Goal: Task Accomplishment & Management: Manage account settings

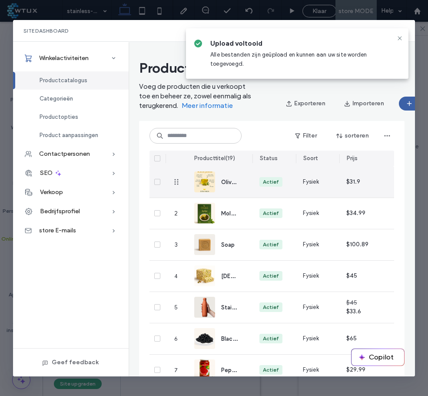
click at [229, 183] on span "Olive Oil - 100% natural | Extra Virgine" at bounding box center [270, 181] width 98 height 8
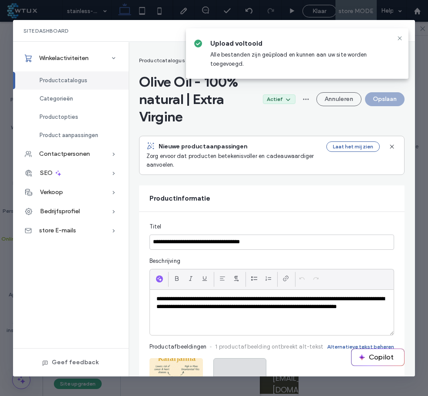
scroll to position [1391, 0]
click at [239, 358] on span at bounding box center [240, 384] width 10 height 53
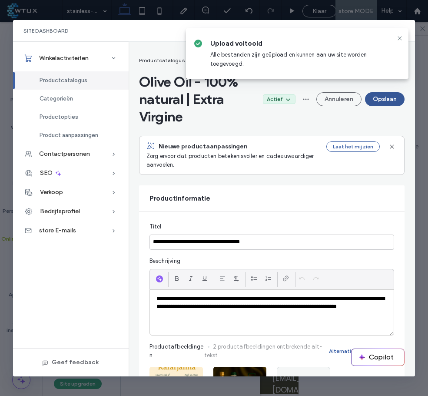
click at [382, 97] on button "Opslaan" at bounding box center [385, 99] width 40 height 14
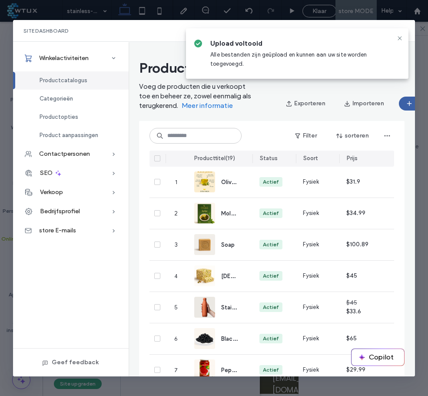
click at [234, 178] on span "Olive Oil - 100% natural | Extra Virgine" at bounding box center [270, 181] width 98 height 8
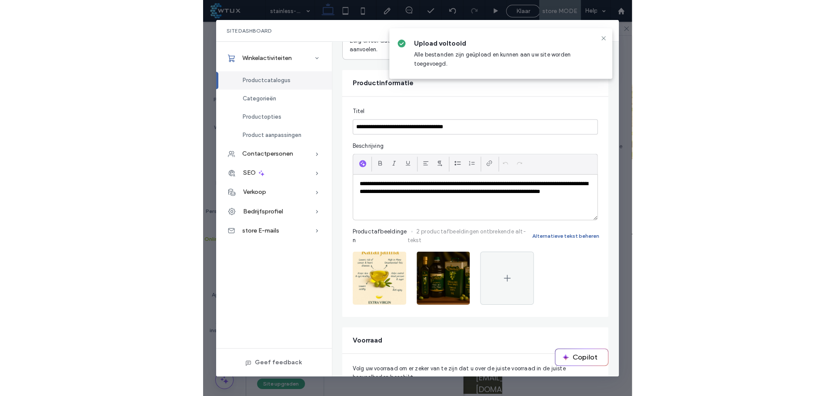
scroll to position [131, 0]
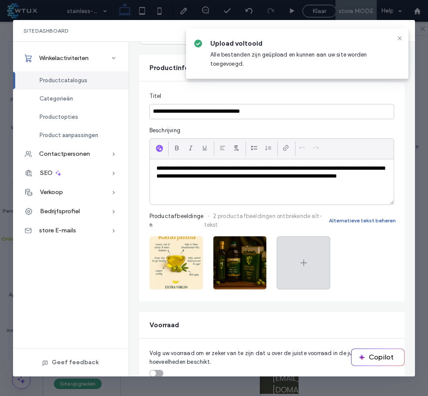
click at [307, 252] on span at bounding box center [304, 263] width 10 height 53
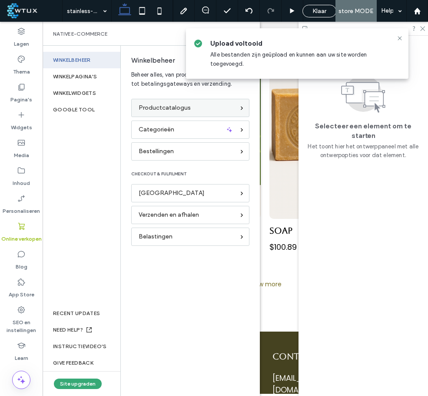
click at [197, 111] on div "Productcatalogus" at bounding box center [187, 108] width 96 height 10
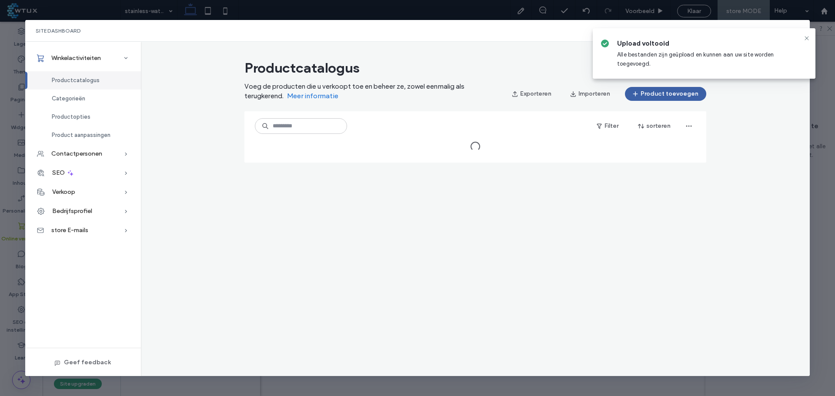
click at [428, 38] on icon at bounding box center [806, 38] width 7 height 7
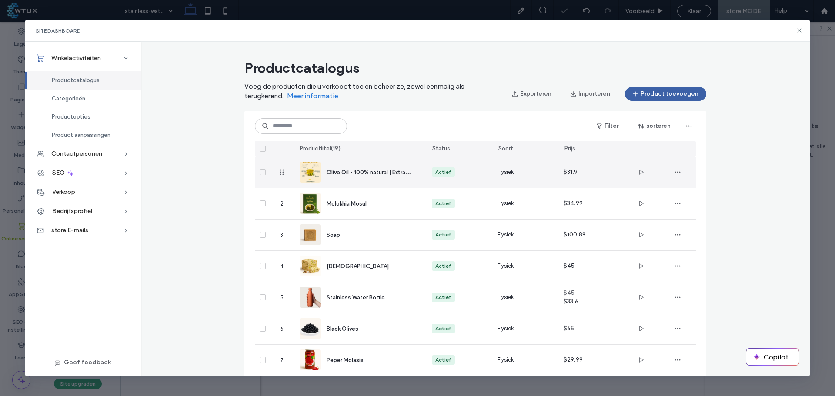
click at [359, 173] on span "Olive Oil - 100% natural | Extra Virgine" at bounding box center [376, 172] width 98 height 8
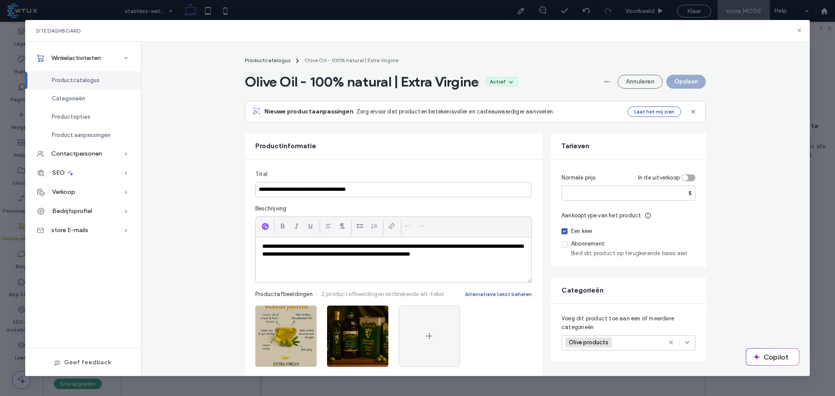
click at [303, 315] on icon "button" at bounding box center [305, 314] width 7 height 7
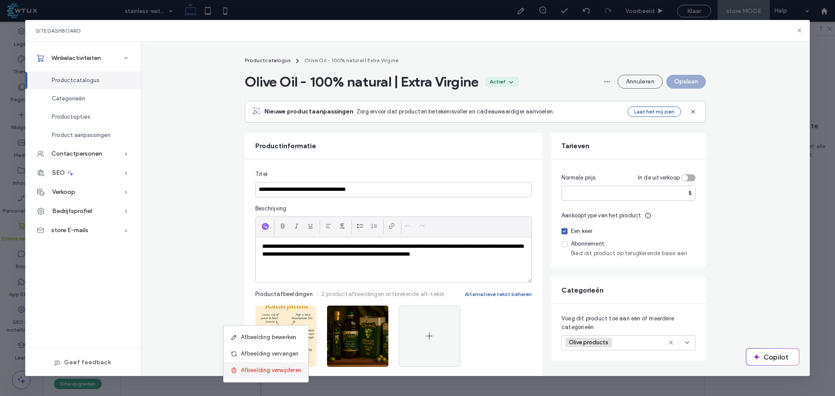
click at [291, 369] on span "Afbeelding verwijderen" at bounding box center [271, 370] width 60 height 9
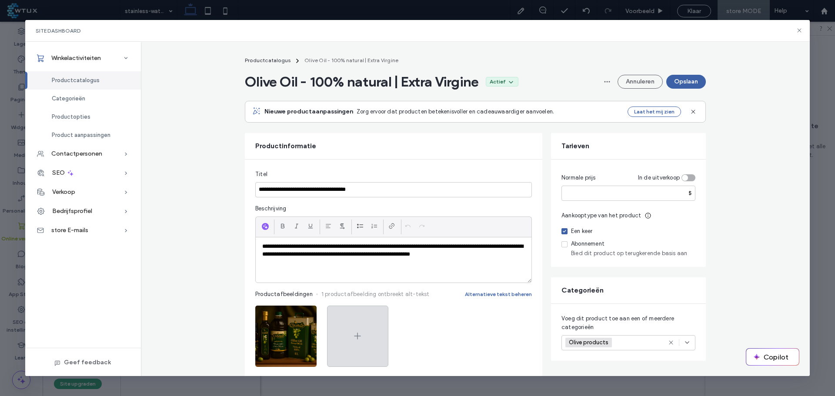
click at [361, 331] on div at bounding box center [357, 336] width 61 height 61
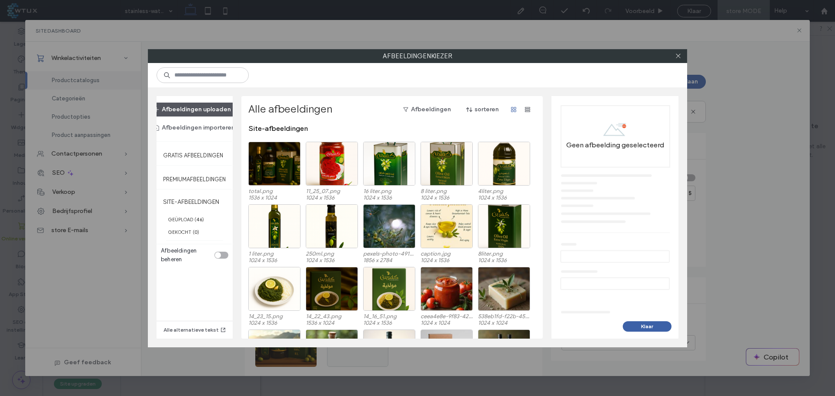
click at [208, 105] on button "Afbeeldingen uploaden" at bounding box center [192, 110] width 93 height 14
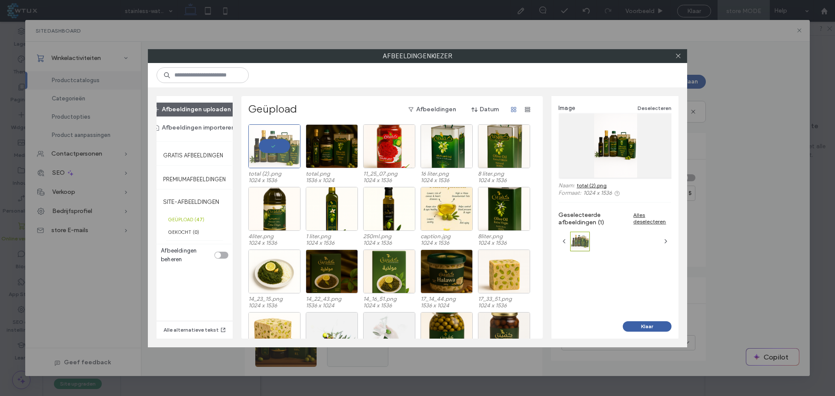
click at [428, 327] on button "Klaar" at bounding box center [647, 326] width 49 height 10
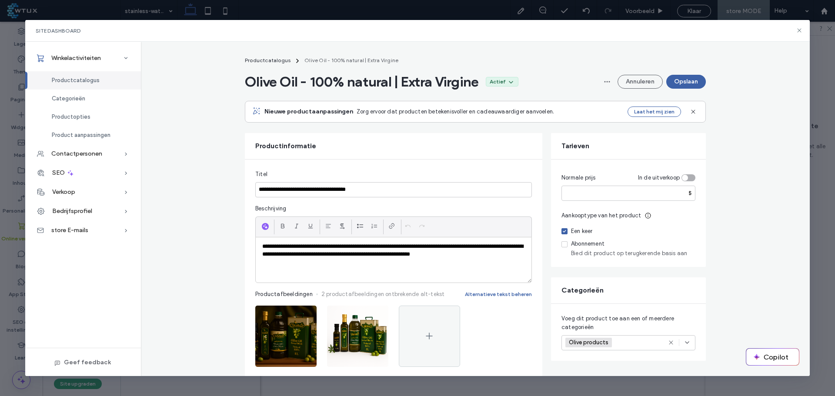
click at [428, 81] on button "Opslaan" at bounding box center [686, 82] width 40 height 14
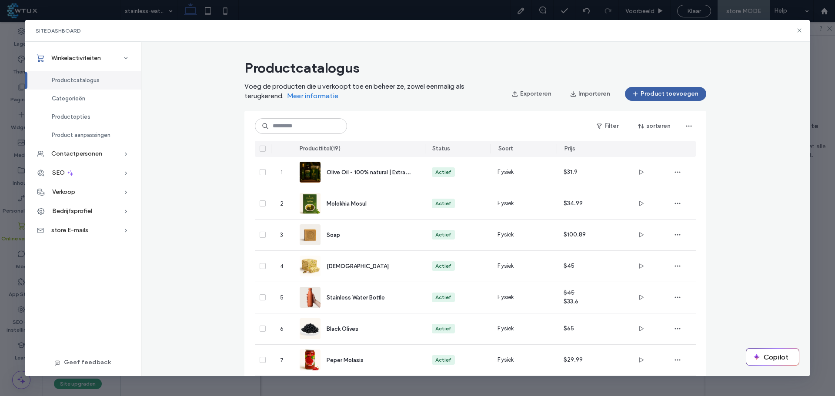
click at [352, 171] on span "Olive Oil - 100% natural | Extra Virgine" at bounding box center [376, 172] width 98 height 8
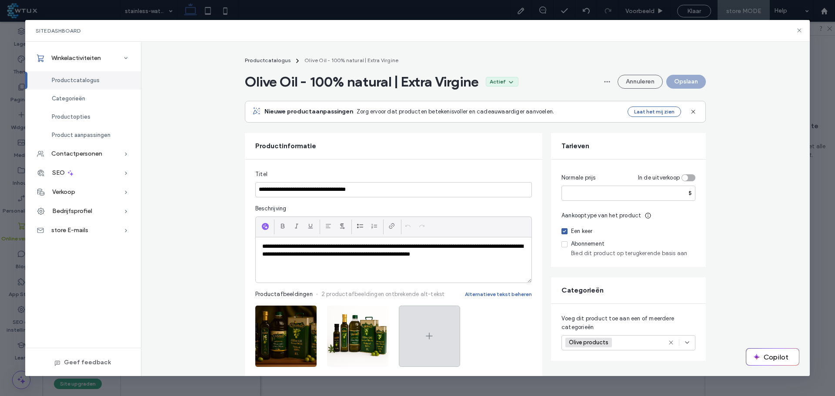
click at [428, 328] on div at bounding box center [429, 336] width 61 height 61
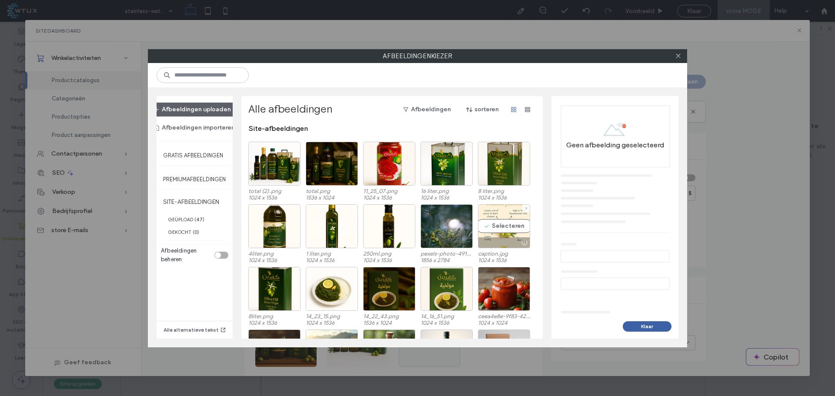
click at [428, 231] on div "Selecteren" at bounding box center [504, 226] width 52 height 44
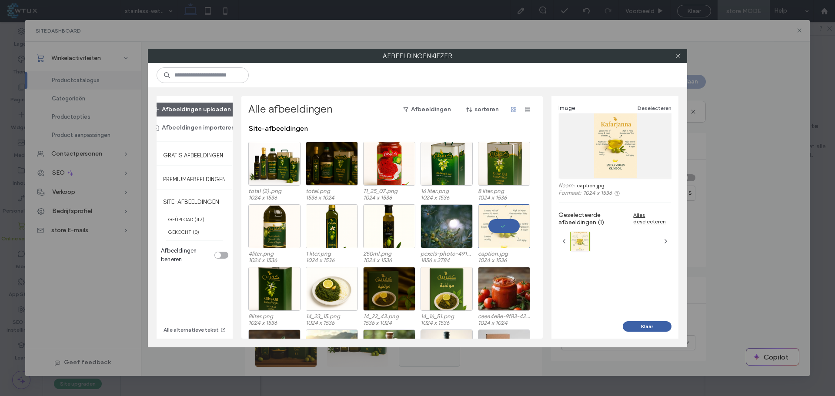
click at [428, 324] on button "Klaar" at bounding box center [647, 326] width 49 height 10
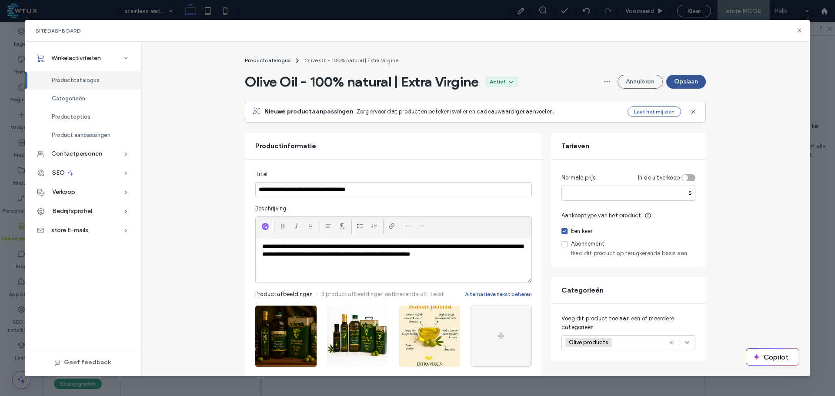
click at [428, 81] on button "Opslaan" at bounding box center [686, 82] width 40 height 14
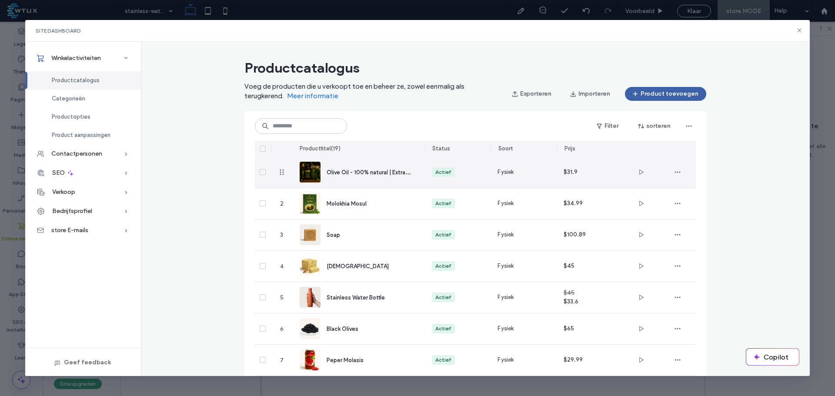
click at [358, 172] on span "Olive Oil - 100% natural | Extra Virgine" at bounding box center [376, 172] width 98 height 8
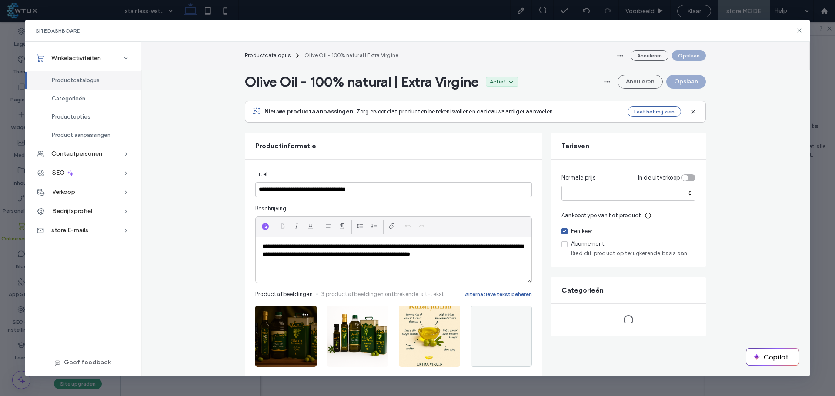
scroll to position [87, 0]
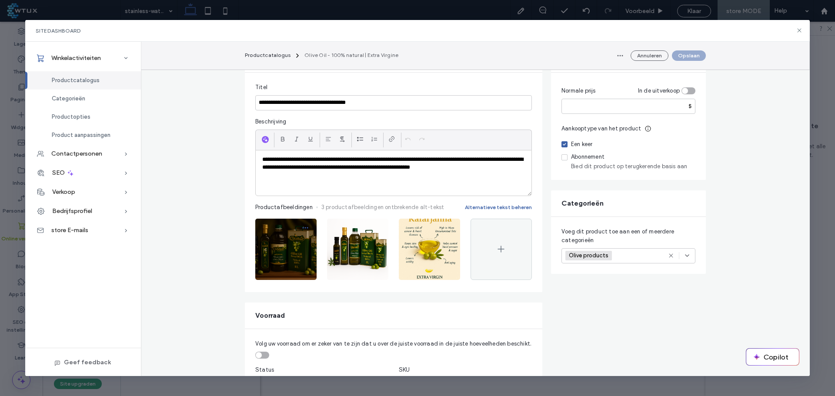
click at [303, 227] on icon "button" at bounding box center [305, 227] width 7 height 7
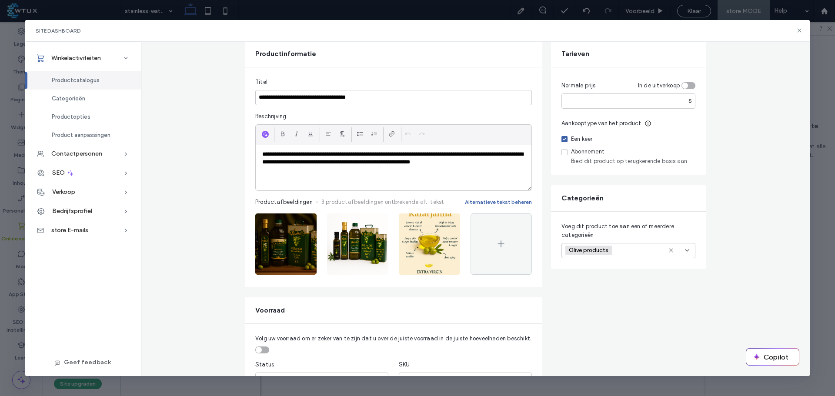
scroll to position [174, 0]
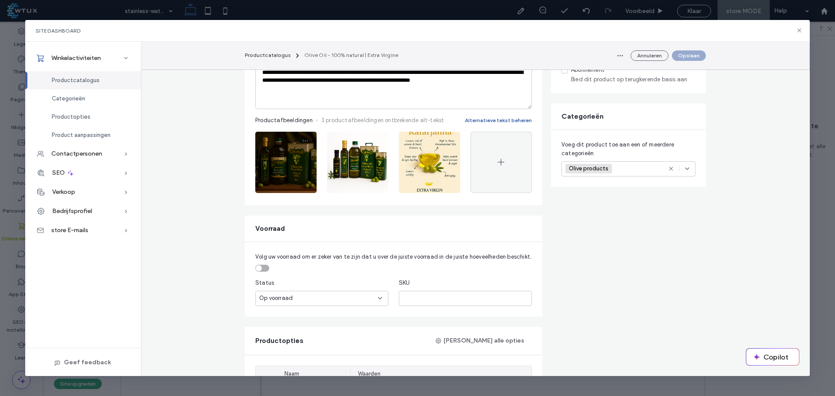
click at [302, 140] on icon "button" at bounding box center [305, 140] width 7 height 7
click at [288, 192] on span "Afbeelding verwijderen" at bounding box center [271, 196] width 60 height 9
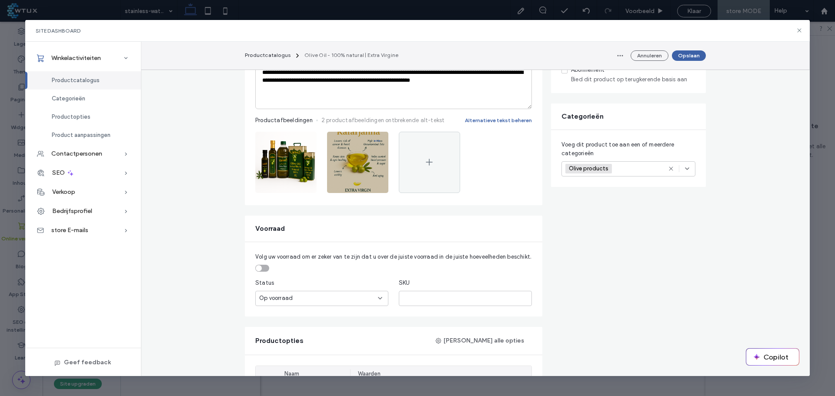
click at [375, 137] on span "button" at bounding box center [377, 141] width 14 height 14
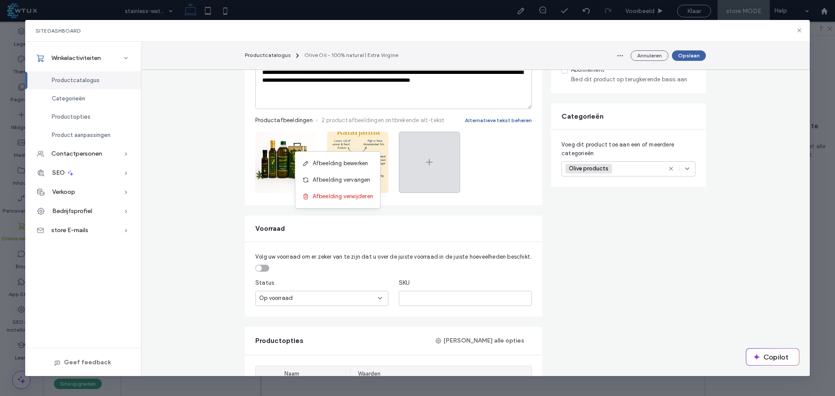
click at [356, 194] on span "Afbeelding verwijderen" at bounding box center [343, 196] width 60 height 9
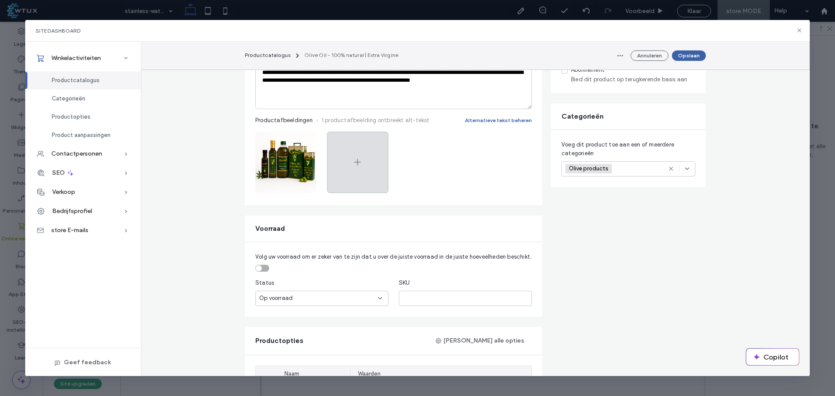
click at [358, 152] on span at bounding box center [357, 162] width 10 height 60
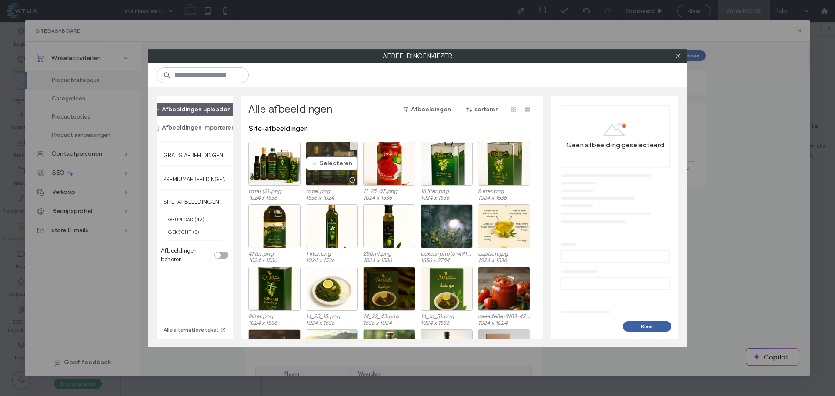
click at [341, 165] on div "Selecteren" at bounding box center [332, 164] width 52 height 44
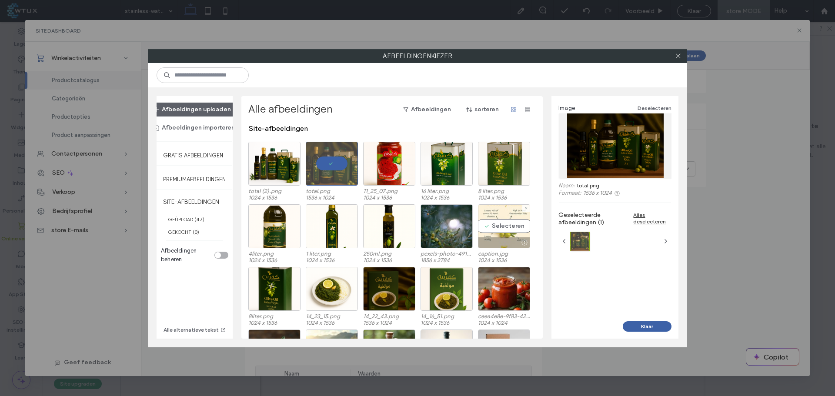
click at [428, 227] on div "Selecteren" at bounding box center [504, 226] width 52 height 44
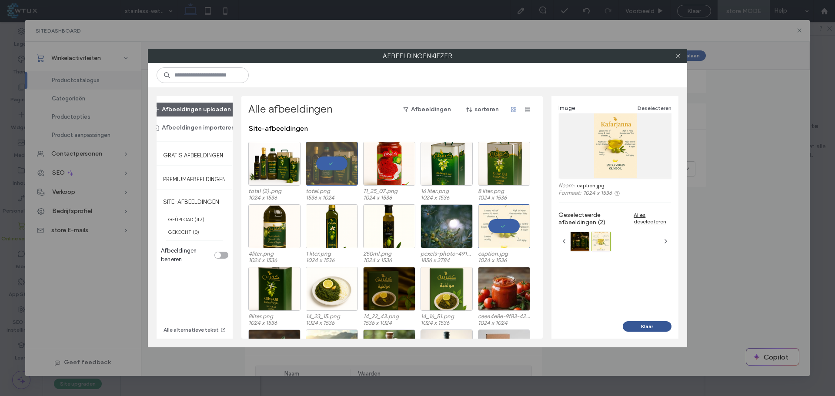
click at [428, 330] on button "Klaar" at bounding box center [647, 326] width 49 height 10
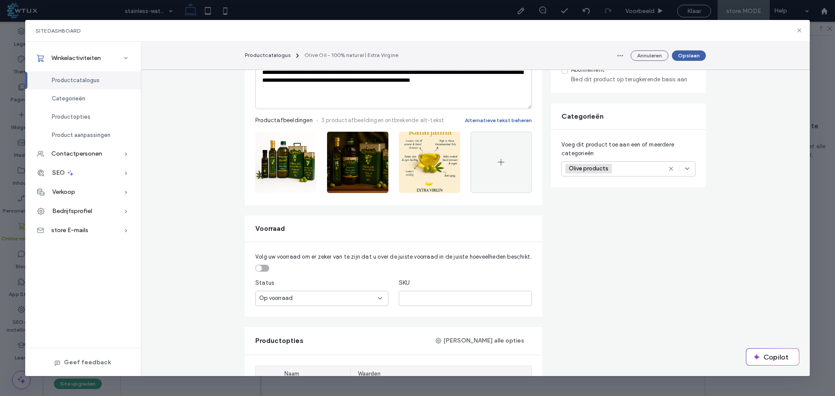
click at [428, 49] on div "Annuleren Opslaan" at bounding box center [659, 56] width 93 height 14
click at [428, 53] on button "Opslaan" at bounding box center [689, 55] width 34 height 10
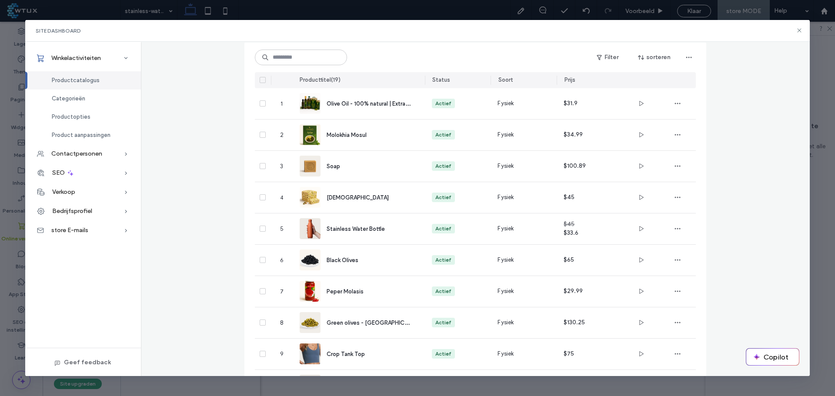
scroll to position [0, 0]
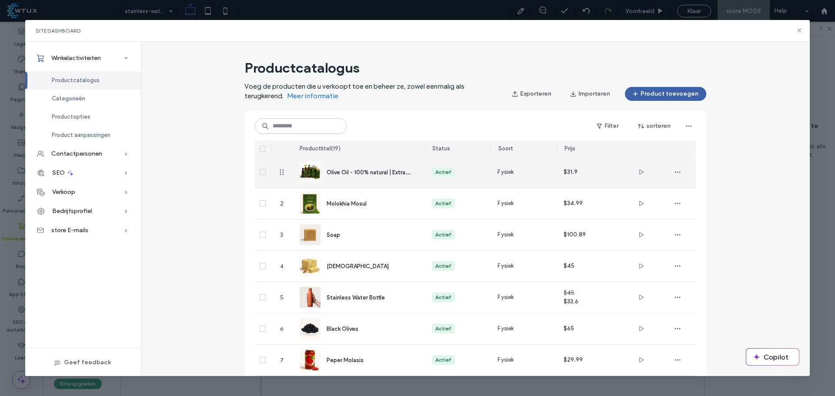
click at [359, 170] on span "Olive Oil - 100% natural | Extra Virgine" at bounding box center [376, 172] width 98 height 8
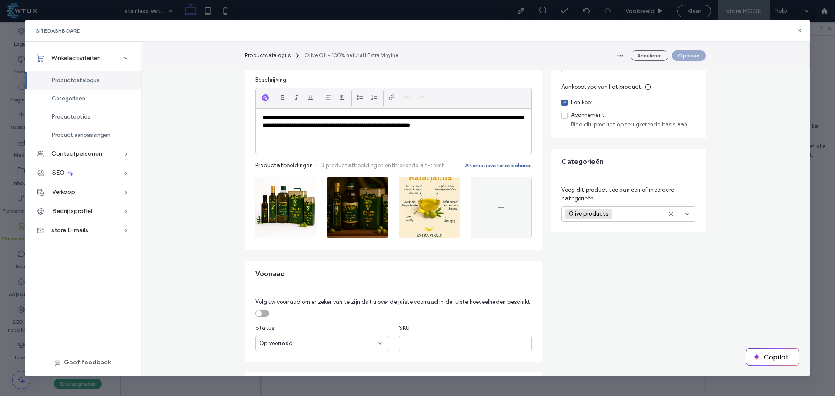
scroll to position [131, 0]
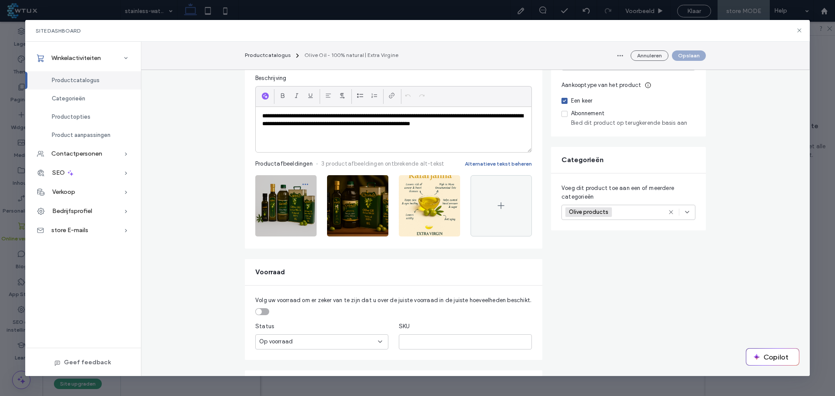
click at [302, 185] on icon "button" at bounding box center [305, 184] width 7 height 7
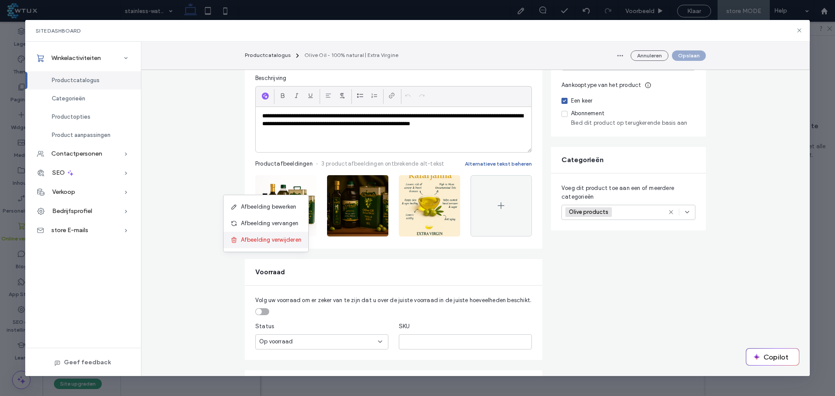
click at [288, 243] on span "Afbeelding verwijderen" at bounding box center [271, 240] width 60 height 9
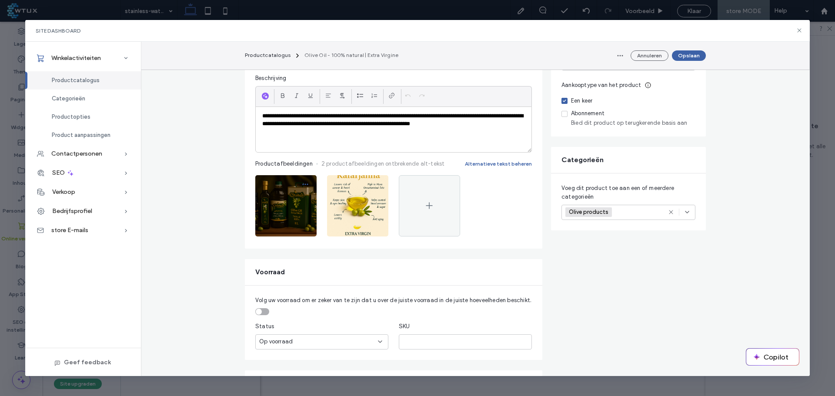
click at [303, 183] on icon "button" at bounding box center [305, 184] width 7 height 7
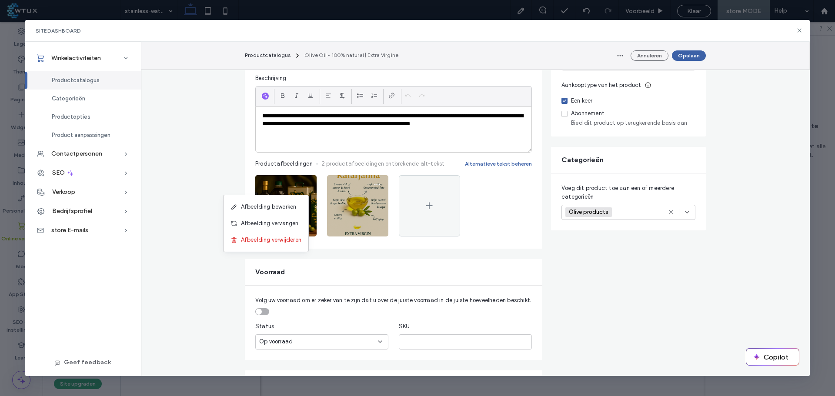
drag, startPoint x: 293, startPoint y: 239, endPoint x: 298, endPoint y: 214, distance: 25.3
click at [293, 239] on span "Afbeelding verwijderen" at bounding box center [271, 240] width 60 height 9
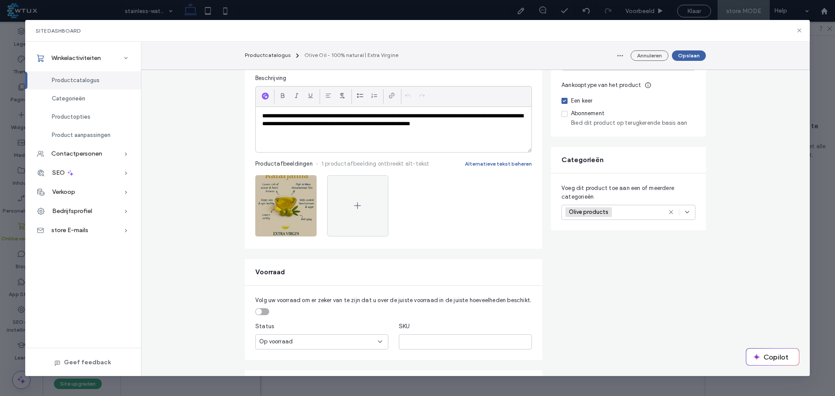
click at [305, 182] on icon "button" at bounding box center [305, 184] width 7 height 7
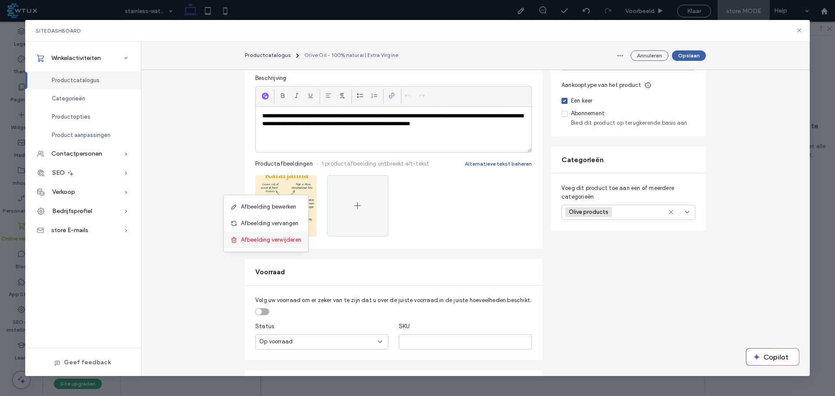
click at [294, 239] on span "Afbeelding verwijderen" at bounding box center [271, 240] width 60 height 9
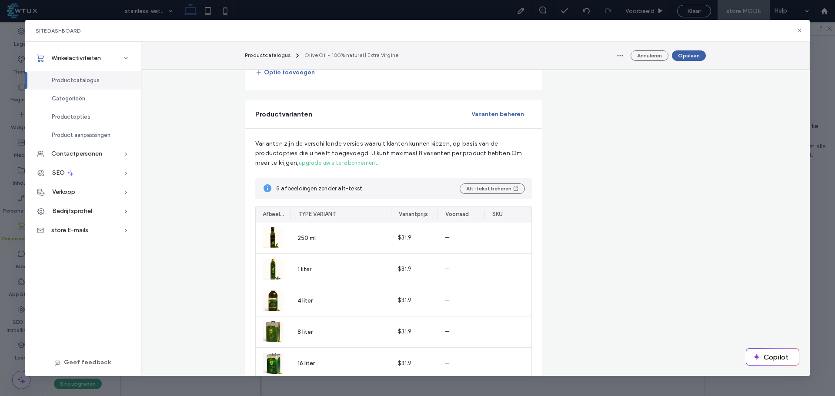
scroll to position [522, 0]
click at [428, 109] on button "Varianten beheren" at bounding box center [498, 114] width 68 height 14
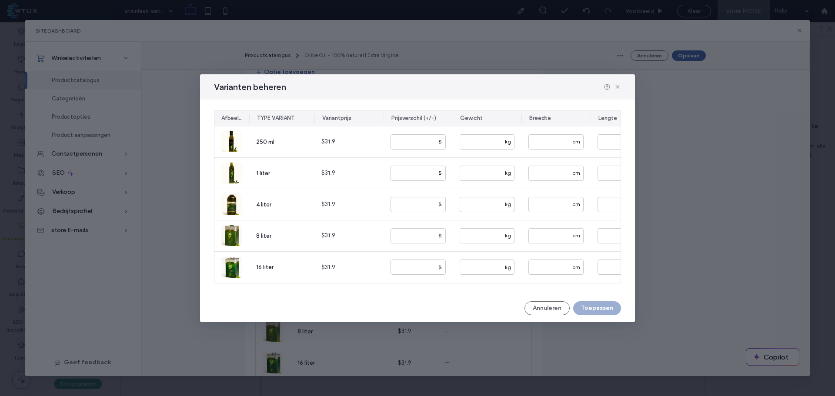
click at [428, 84] on icon at bounding box center [617, 87] width 7 height 7
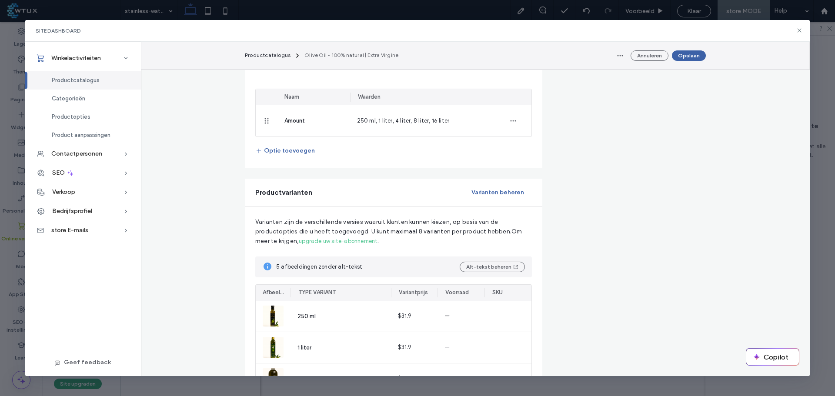
scroll to position [392, 0]
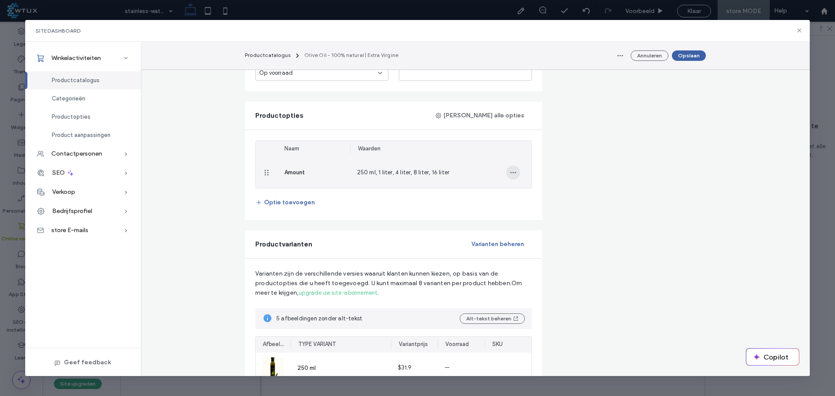
click at [428, 168] on span "button" at bounding box center [513, 173] width 14 height 14
click at [428, 213] on span "Verwijderen uit Product" at bounding box center [552, 212] width 62 height 9
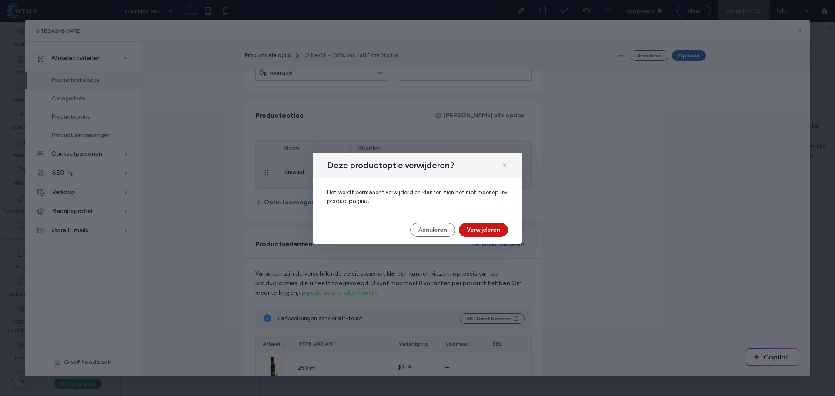
click at [428, 229] on button "Verwijderen" at bounding box center [483, 230] width 49 height 14
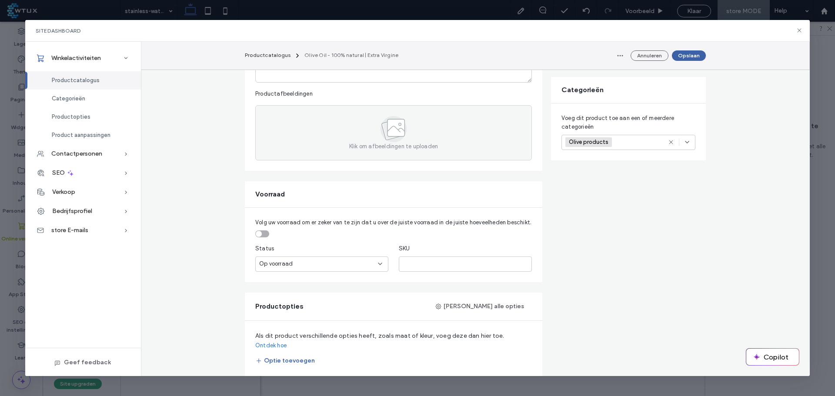
scroll to position [44, 0]
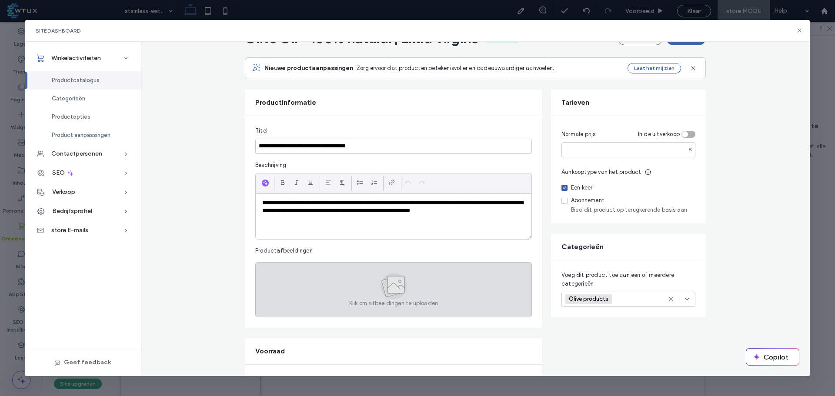
click at [383, 281] on icon at bounding box center [392, 286] width 19 height 19
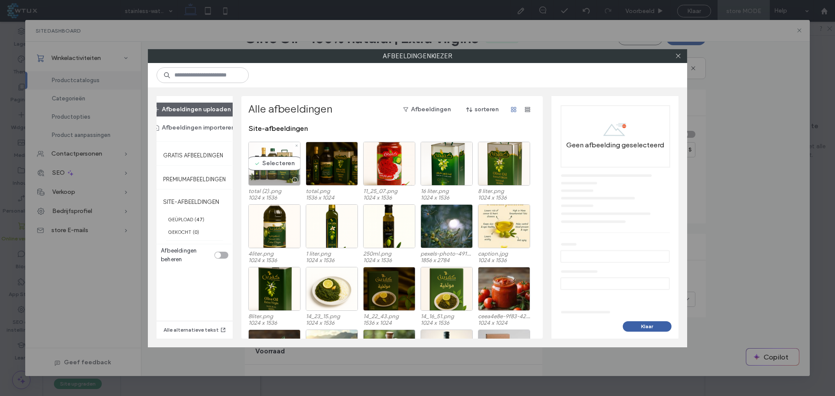
click at [278, 163] on div "Selecteren" at bounding box center [274, 164] width 52 height 44
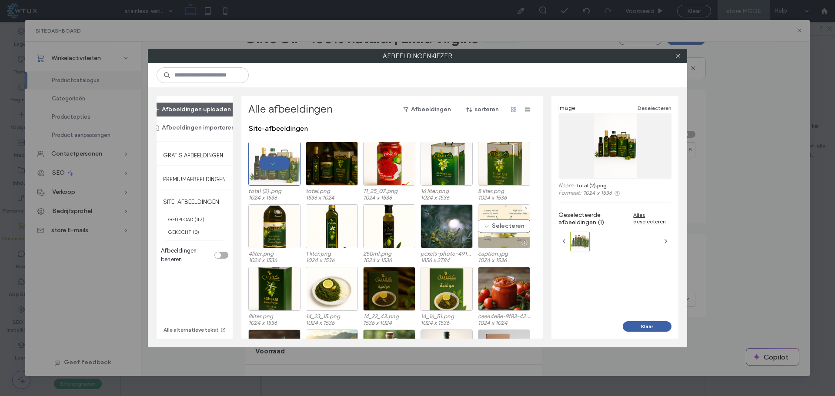
click at [428, 228] on div "Selecteren" at bounding box center [504, 226] width 52 height 44
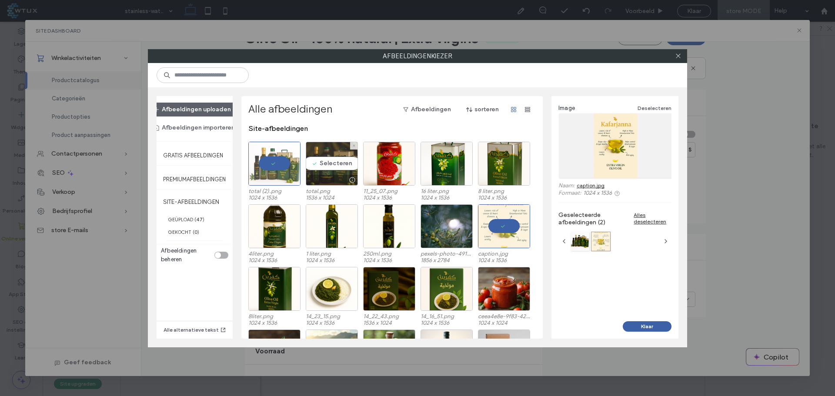
click at [329, 161] on div "Selecteren" at bounding box center [332, 164] width 52 height 44
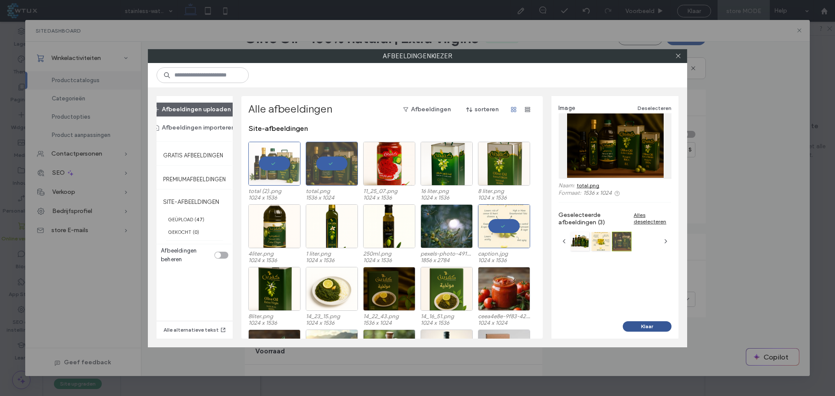
click at [428, 328] on button "Klaar" at bounding box center [647, 326] width 49 height 10
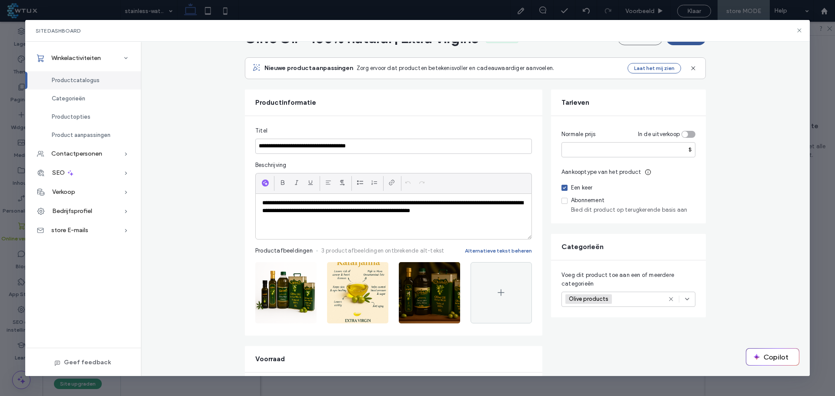
click at [428, 43] on button "Opslaan" at bounding box center [686, 38] width 40 height 14
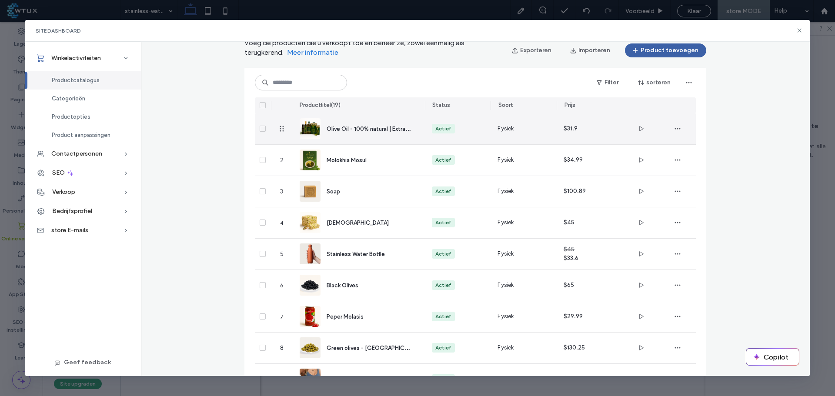
click at [367, 128] on span "Olive Oil - 100% natural | Extra Virgine" at bounding box center [376, 128] width 98 height 8
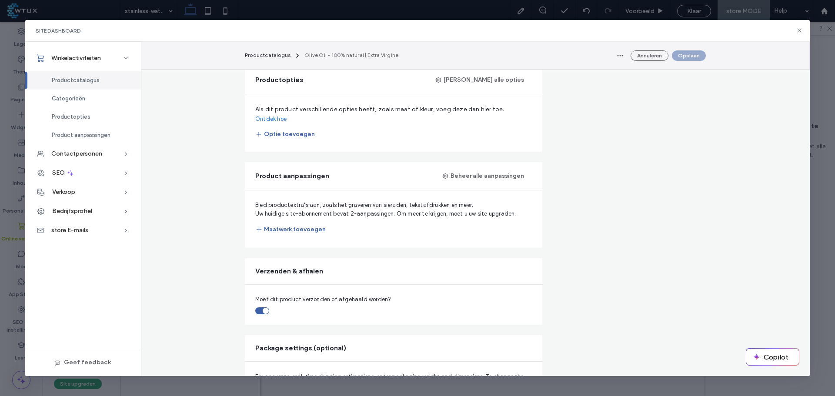
scroll to position [522, 0]
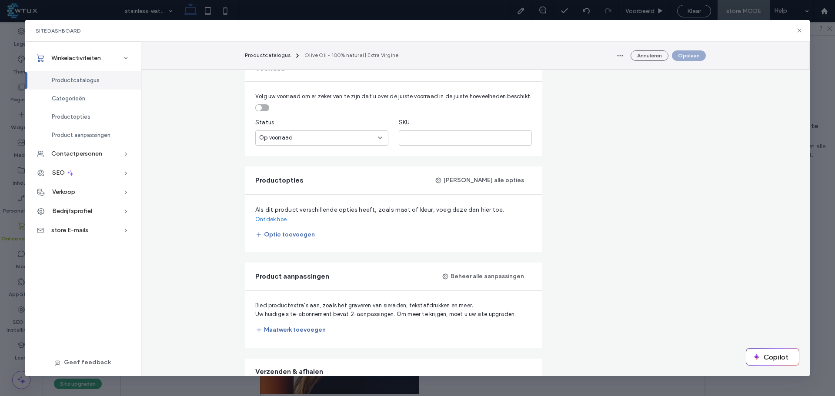
scroll to position [392, 0]
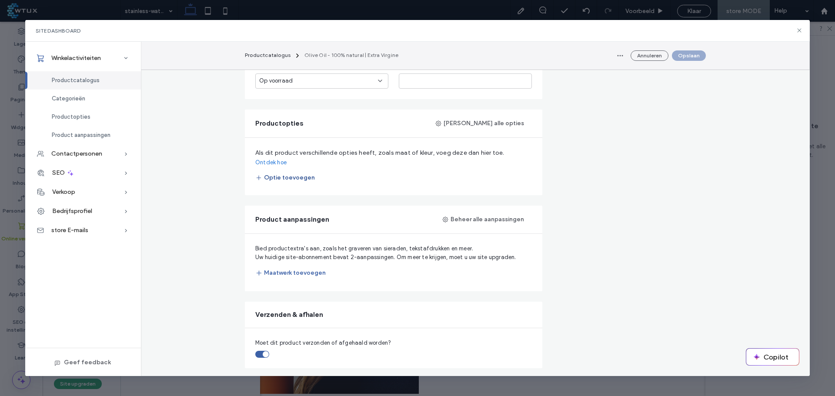
click at [298, 171] on button "Optie toevoegen" at bounding box center [285, 178] width 60 height 14
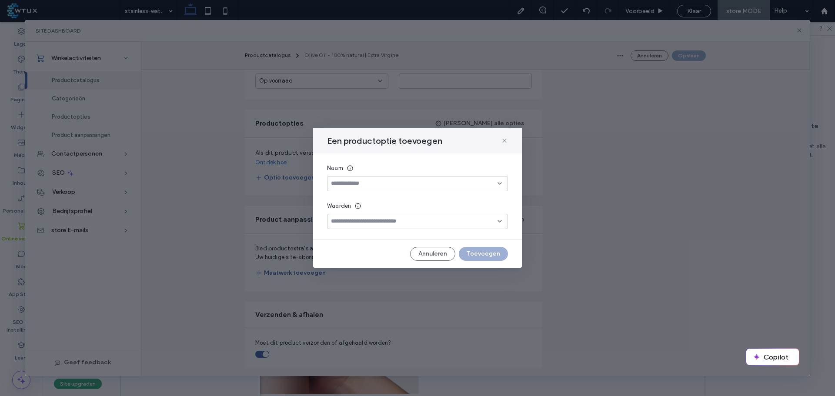
click at [368, 187] on input at bounding box center [414, 183] width 167 height 7
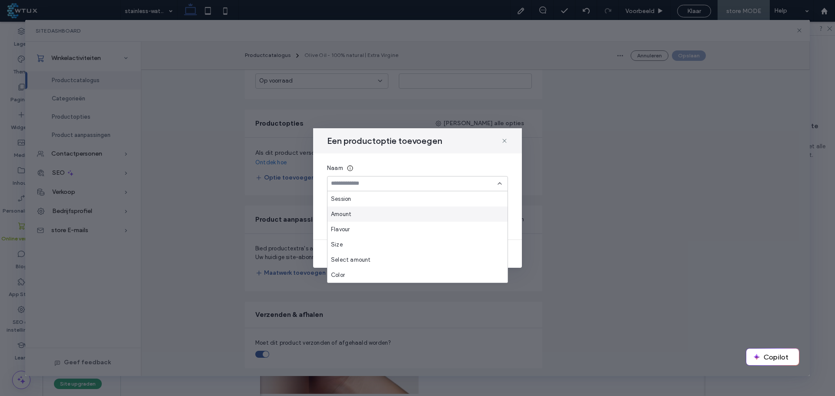
click at [368, 211] on div "Amount" at bounding box center [418, 214] width 180 height 15
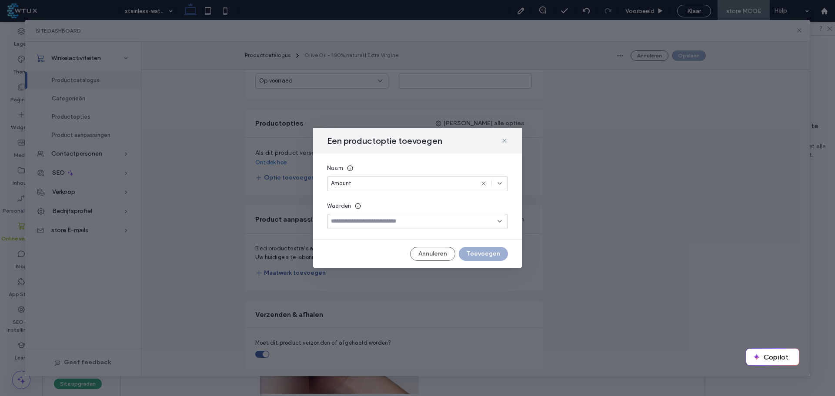
click at [368, 219] on input at bounding box center [414, 221] width 167 height 7
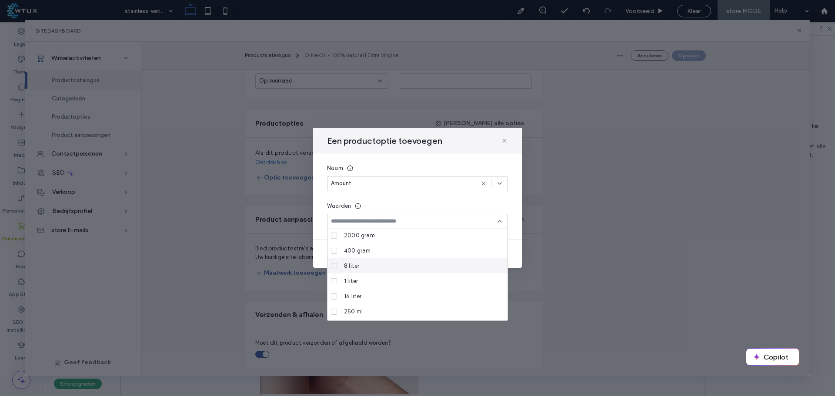
scroll to position [30, 0]
click at [334, 263] on label "1 liter" at bounding box center [416, 267] width 170 height 15
click at [334, 297] on icon at bounding box center [333, 298] width 3 height 3
click at [335, 268] on icon at bounding box center [333, 267] width 3 height 3
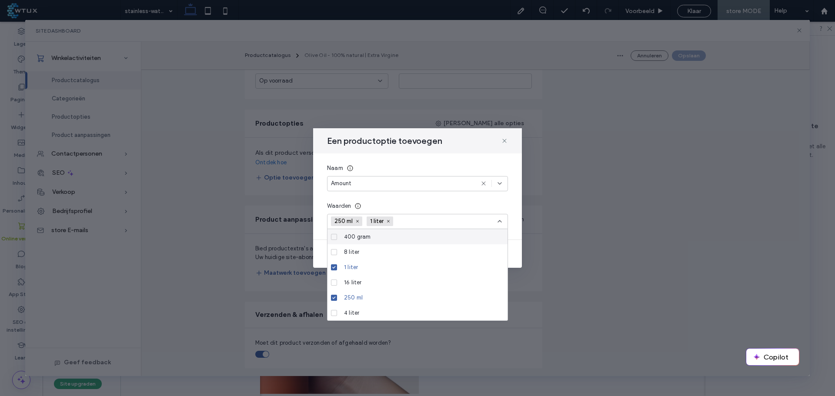
click at [410, 221] on input at bounding box center [428, 221] width 60 height 13
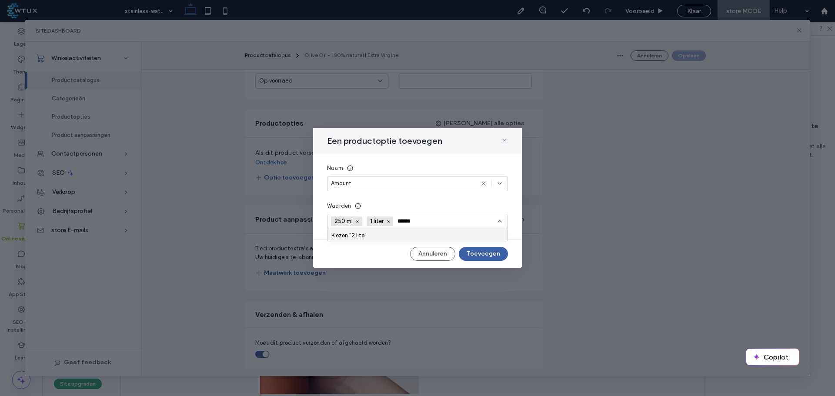
type input "*******"
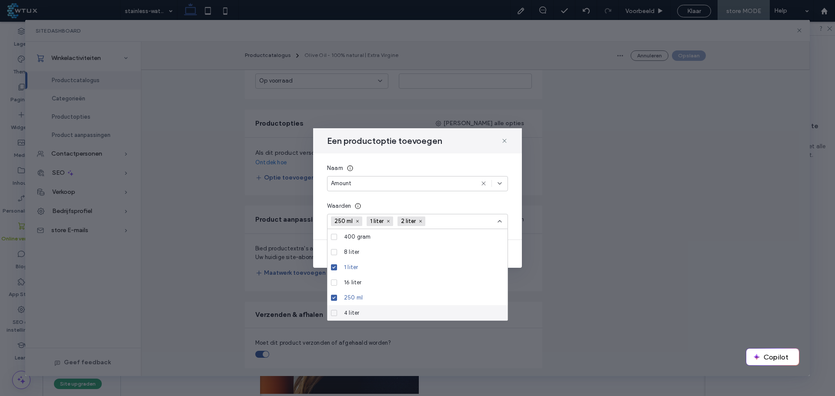
click at [335, 313] on icon at bounding box center [333, 313] width 3 height 3
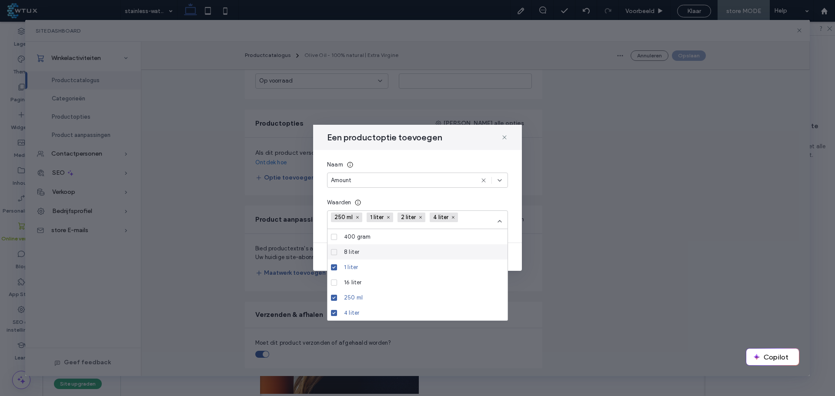
click at [334, 251] on icon at bounding box center [333, 252] width 3 height 3
click at [335, 285] on span at bounding box center [334, 283] width 6 height 6
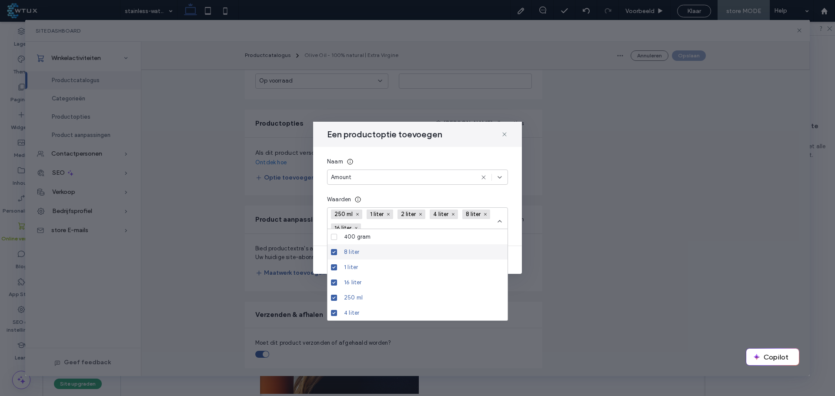
click at [517, 246] on hr at bounding box center [417, 246] width 209 height 0
click at [499, 222] on icon at bounding box center [499, 221] width 7 height 7
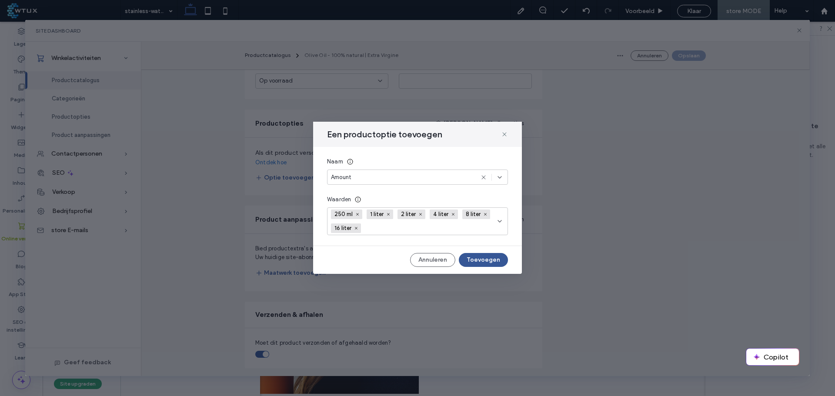
click at [489, 257] on button "Toevoegen" at bounding box center [483, 260] width 49 height 14
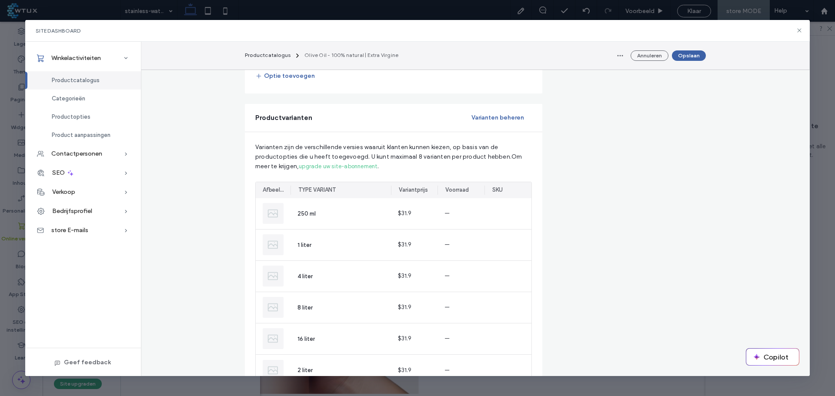
scroll to position [522, 0]
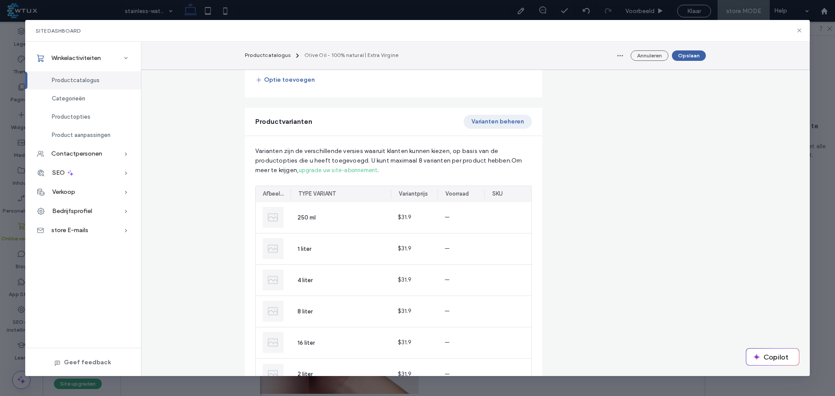
click at [489, 119] on button "Varianten beheren" at bounding box center [498, 122] width 68 height 14
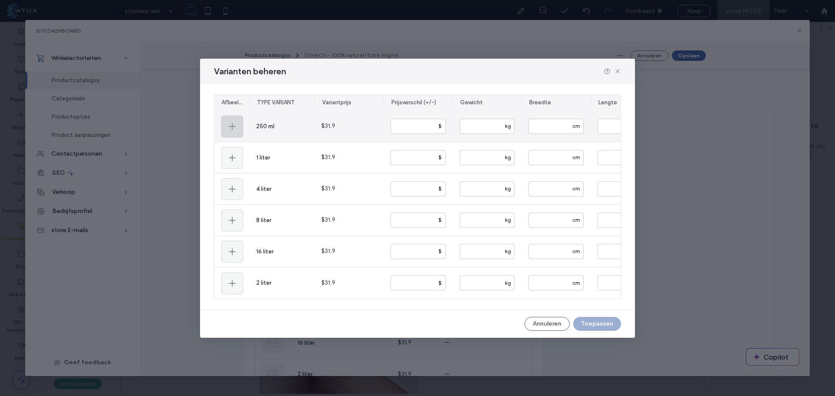
click at [230, 118] on span at bounding box center [232, 126] width 10 height 21
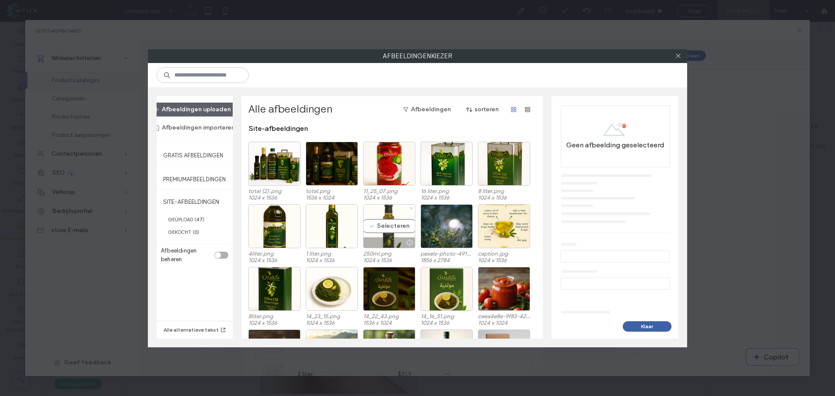
click at [392, 226] on div "Selecteren" at bounding box center [389, 226] width 52 height 44
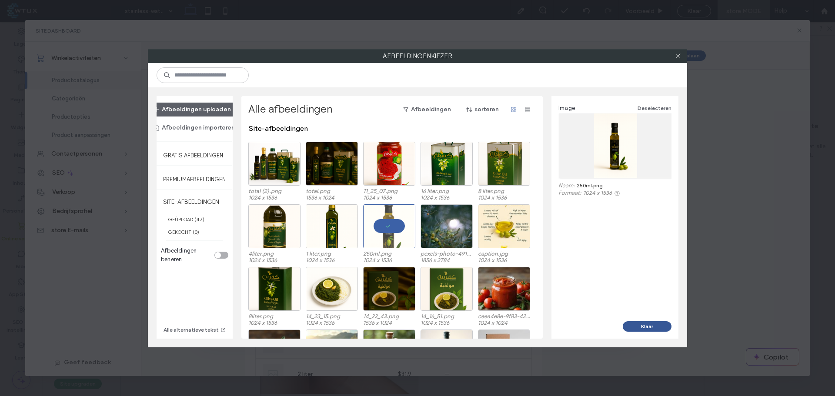
click at [649, 325] on button "Klaar" at bounding box center [647, 326] width 49 height 10
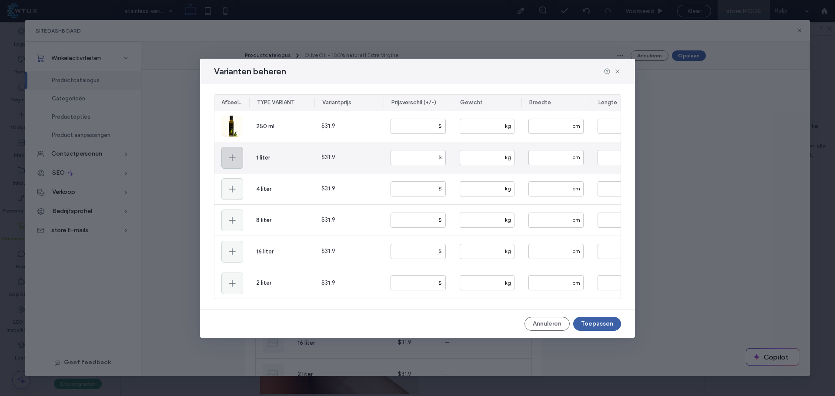
click at [233, 153] on icon at bounding box center [232, 158] width 10 height 10
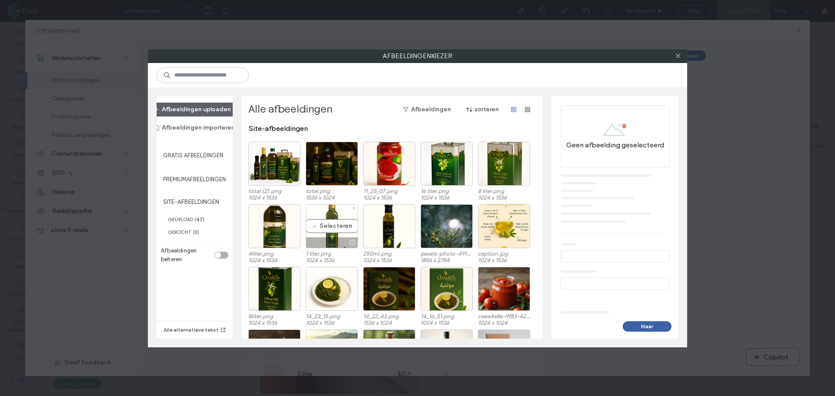
click at [329, 225] on div "Selecteren" at bounding box center [332, 226] width 52 height 44
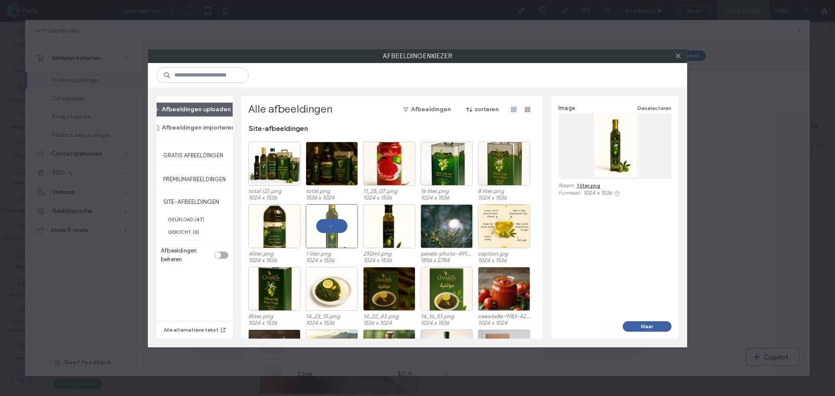
drag, startPoint x: 639, startPoint y: 323, endPoint x: 605, endPoint y: 301, distance: 40.1
click at [638, 323] on button "Klaar" at bounding box center [647, 326] width 49 height 10
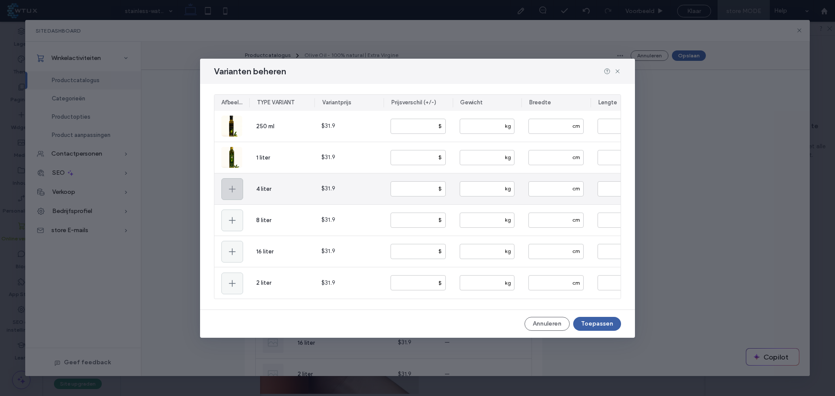
click at [232, 184] on icon at bounding box center [232, 189] width 10 height 10
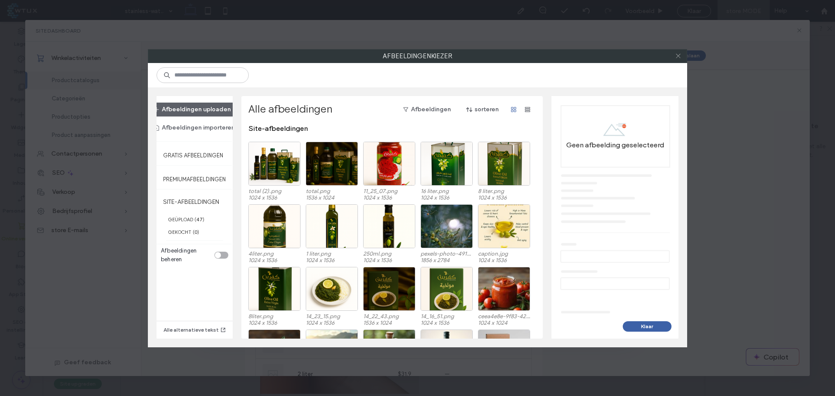
click at [678, 57] on use at bounding box center [678, 56] width 4 height 4
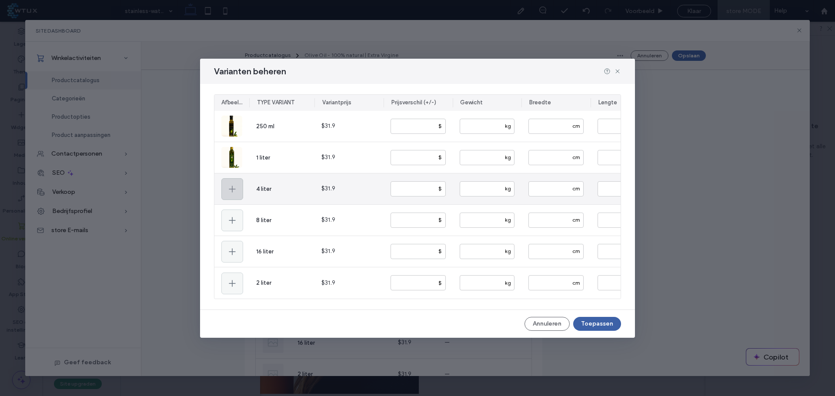
click at [239, 190] on div at bounding box center [232, 189] width 22 height 22
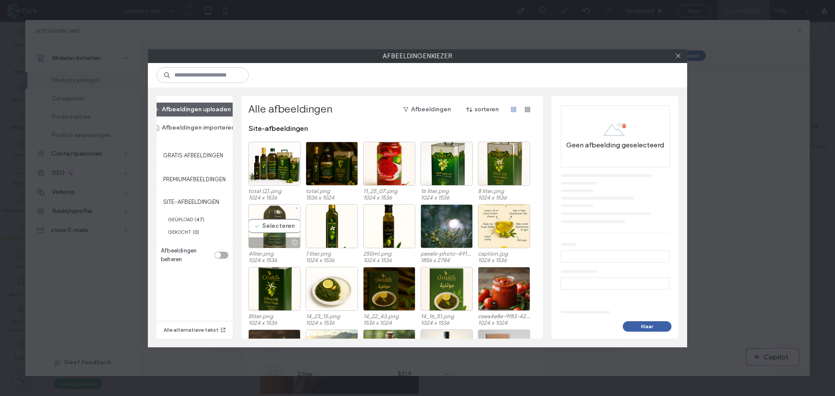
click at [276, 231] on div "Selecteren" at bounding box center [274, 226] width 52 height 44
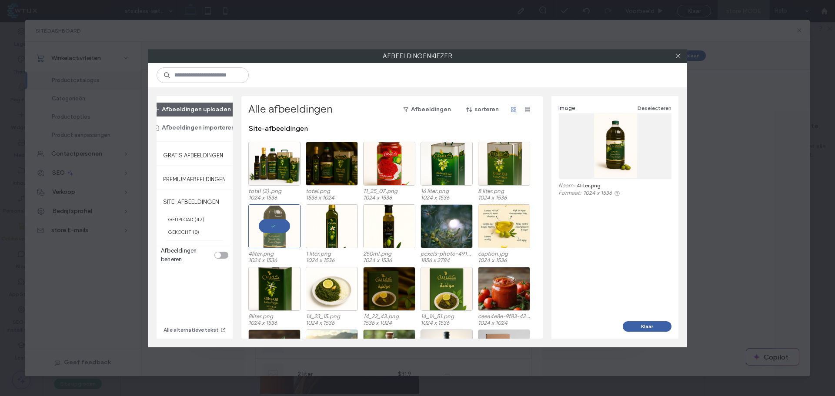
click at [644, 325] on button "Klaar" at bounding box center [647, 326] width 49 height 10
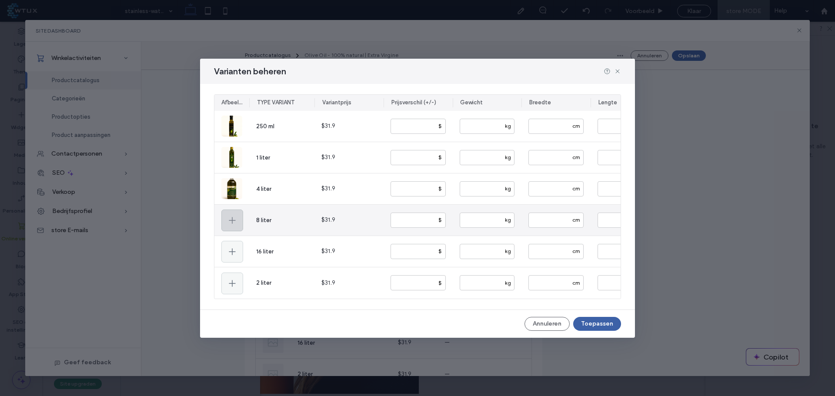
click at [235, 220] on icon at bounding box center [232, 220] width 10 height 10
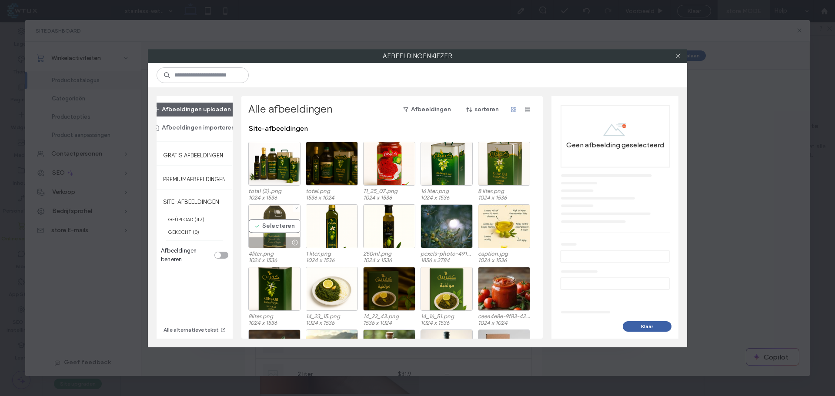
click at [278, 224] on div "Selecteren" at bounding box center [274, 226] width 52 height 44
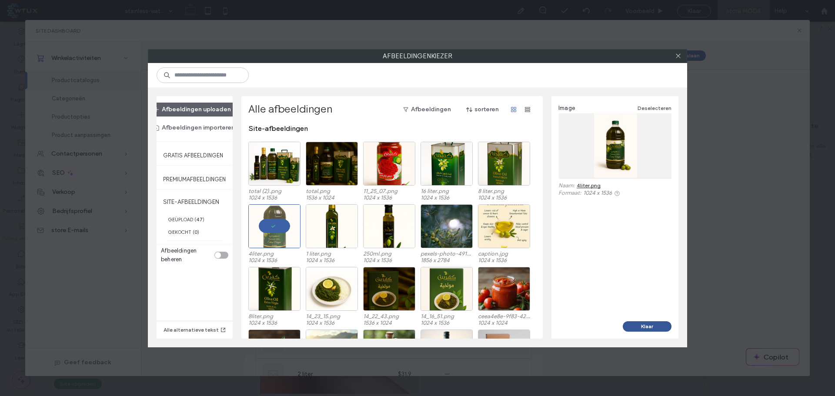
click at [637, 325] on button "Klaar" at bounding box center [647, 326] width 49 height 10
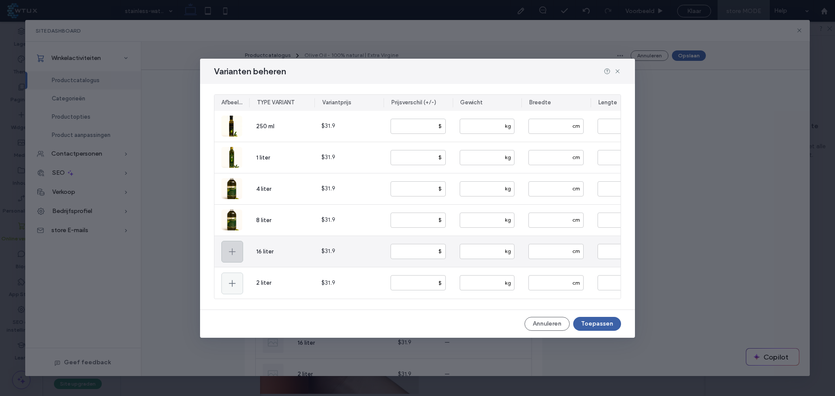
click at [236, 254] on icon at bounding box center [232, 252] width 10 height 10
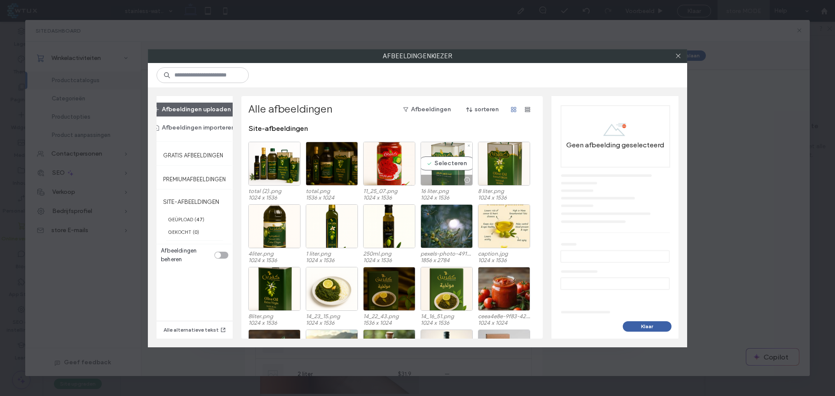
click at [459, 161] on div "Selecteren" at bounding box center [447, 164] width 52 height 44
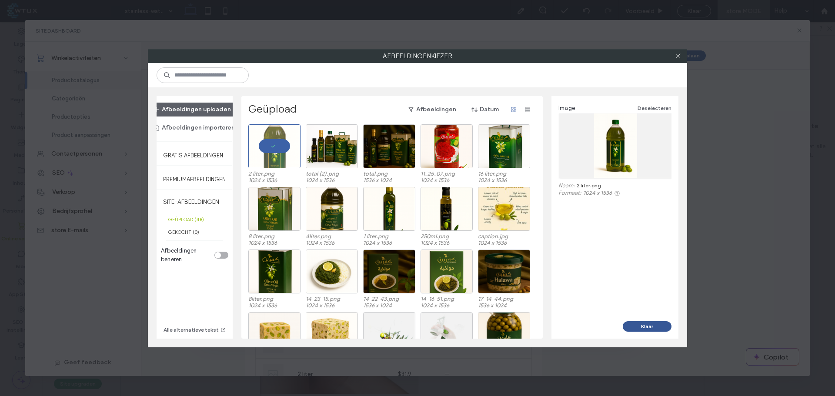
click at [647, 328] on button "Klaar" at bounding box center [647, 326] width 49 height 10
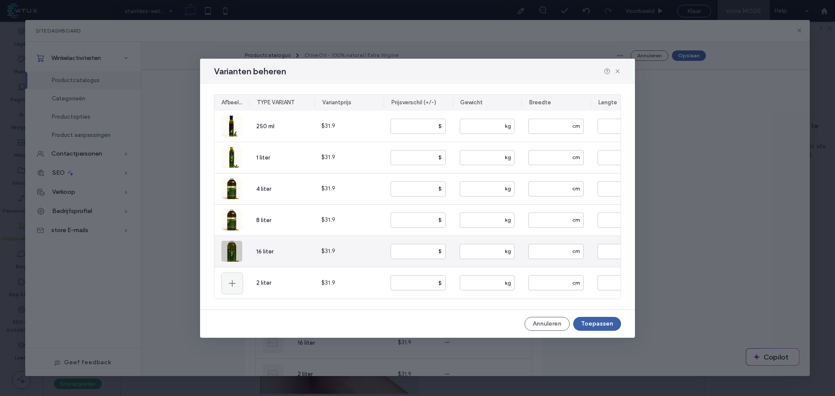
click at [231, 248] on icon "button" at bounding box center [231, 251] width 7 height 7
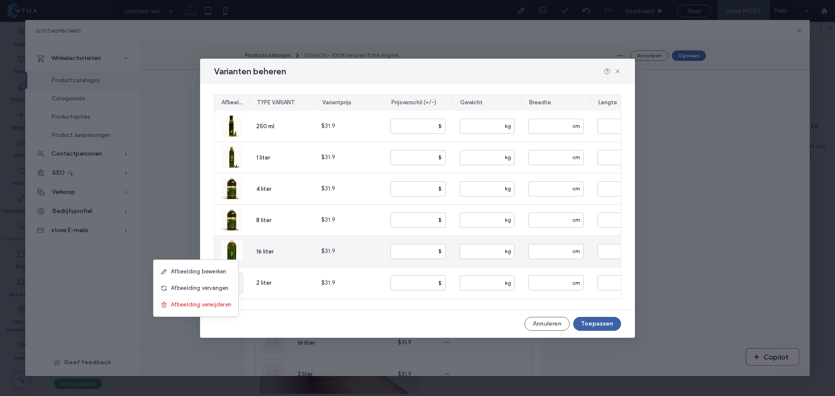
drag, startPoint x: 218, startPoint y: 308, endPoint x: 219, endPoint y: 302, distance: 5.8
click at [218, 308] on span "Afbeelding verwijderen" at bounding box center [201, 305] width 60 height 9
click at [227, 250] on div at bounding box center [232, 252] width 22 height 22
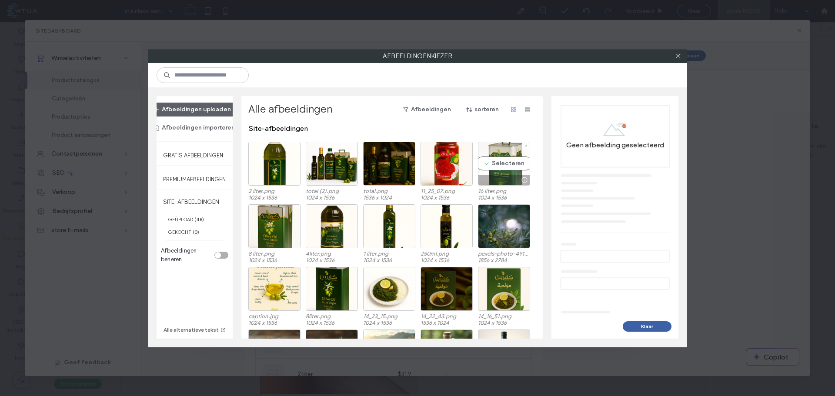
click at [495, 164] on div "Selecteren" at bounding box center [504, 164] width 52 height 44
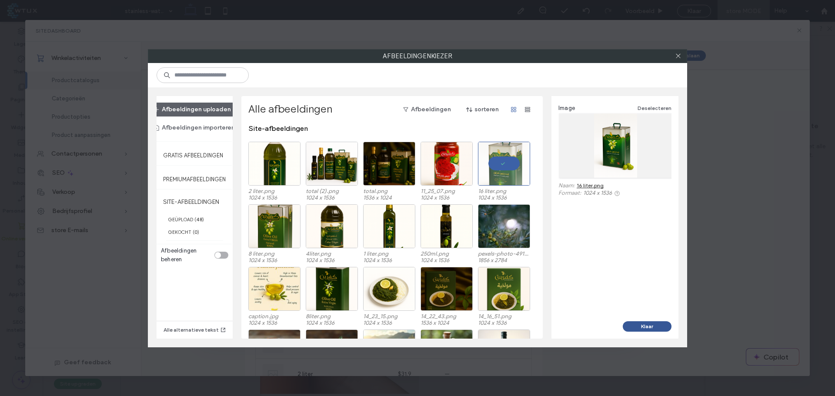
click at [639, 322] on button "Klaar" at bounding box center [647, 326] width 49 height 10
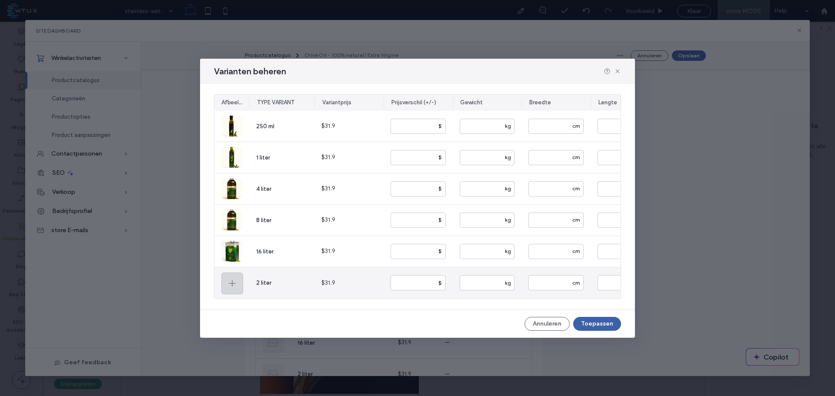
click at [234, 282] on icon at bounding box center [232, 283] width 10 height 10
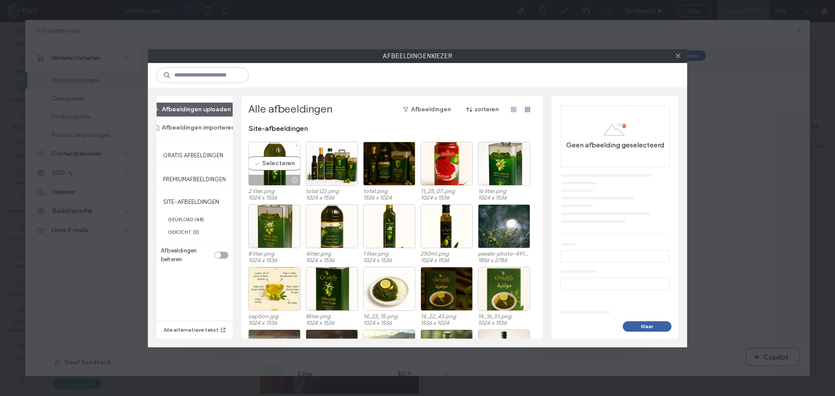
click at [274, 161] on div "Selecteren" at bounding box center [274, 164] width 52 height 44
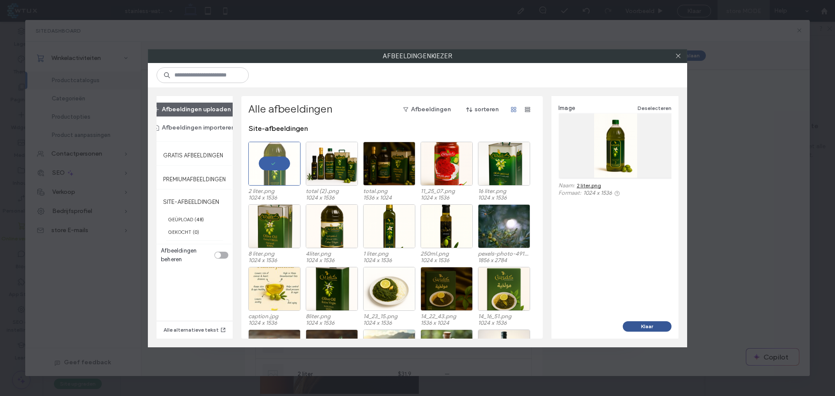
click at [632, 322] on button "Klaar" at bounding box center [647, 326] width 49 height 10
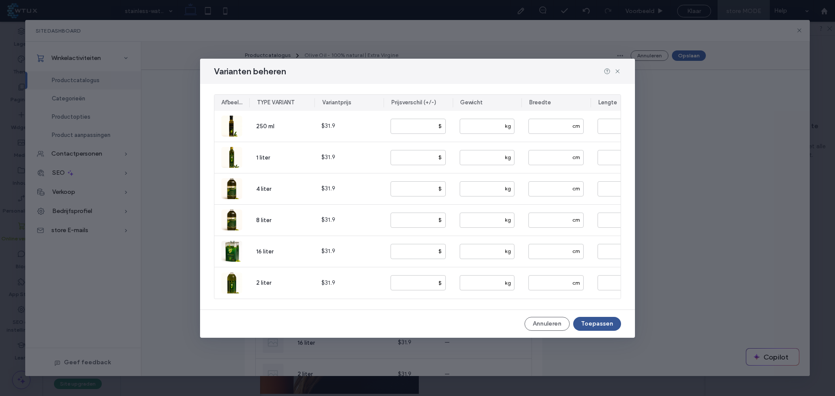
click at [604, 320] on button "Toepassen" at bounding box center [597, 324] width 48 height 14
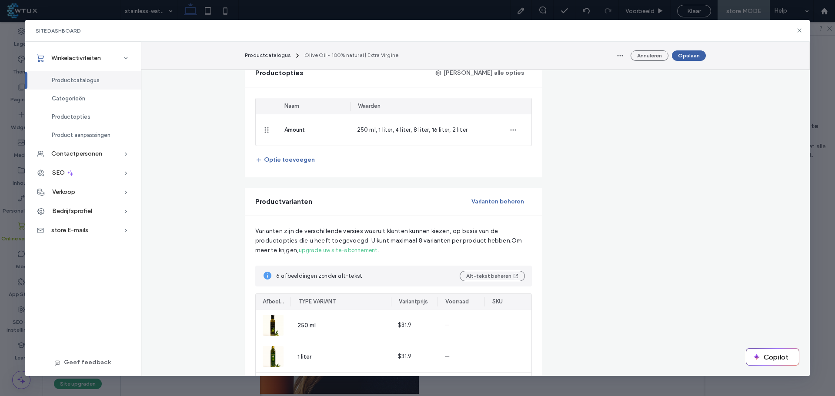
scroll to position [392, 0]
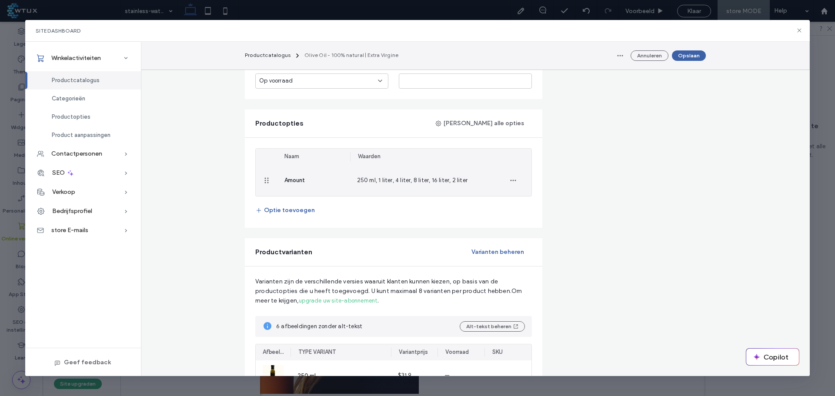
click at [484, 174] on div "250 ml, 1 liter, 4 liter, 8 liter, 16 liter, 2 liter" at bounding box center [422, 180] width 145 height 31
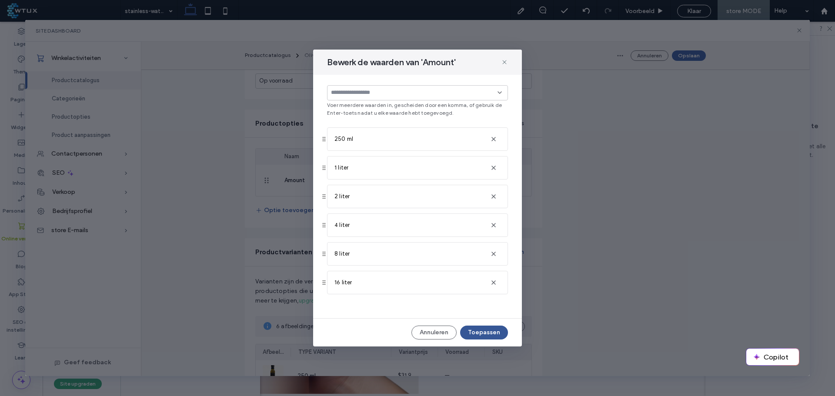
click at [486, 329] on button "Toepassen" at bounding box center [484, 333] width 48 height 14
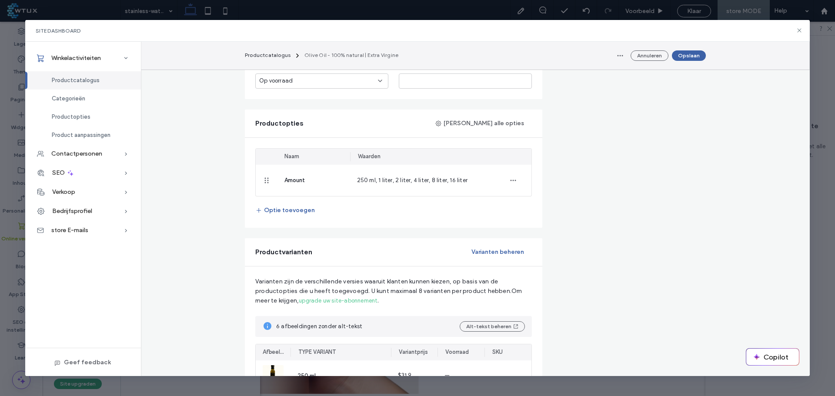
click at [691, 49] on div "Annuleren Opslaan" at bounding box center [659, 56] width 93 height 14
click at [691, 50] on div "Annuleren Opslaan" at bounding box center [659, 56] width 93 height 14
click at [691, 53] on button "Opslaan" at bounding box center [689, 55] width 34 height 10
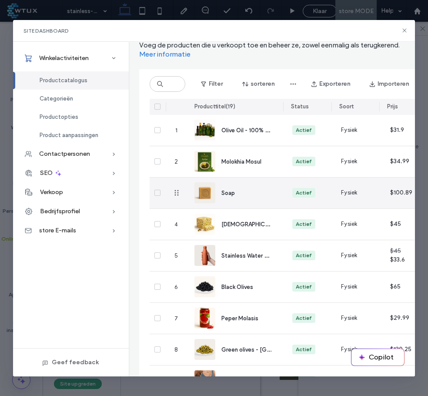
scroll to position [44, 0]
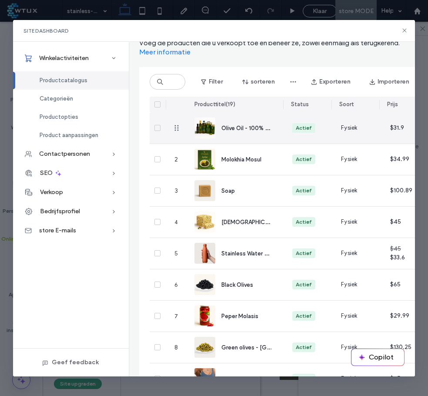
click at [245, 134] on div "Olive Oil - 100% natural | Extra Virgine" at bounding box center [236, 128] width 84 height 31
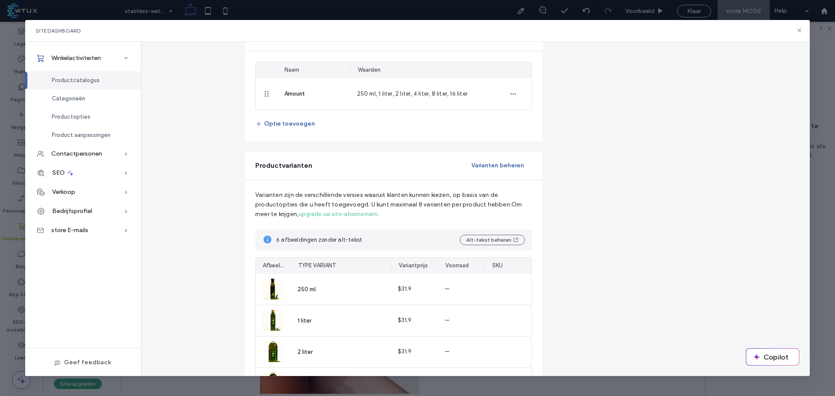
scroll to position [479, 0]
click at [489, 166] on button "Varianten beheren" at bounding box center [498, 165] width 68 height 14
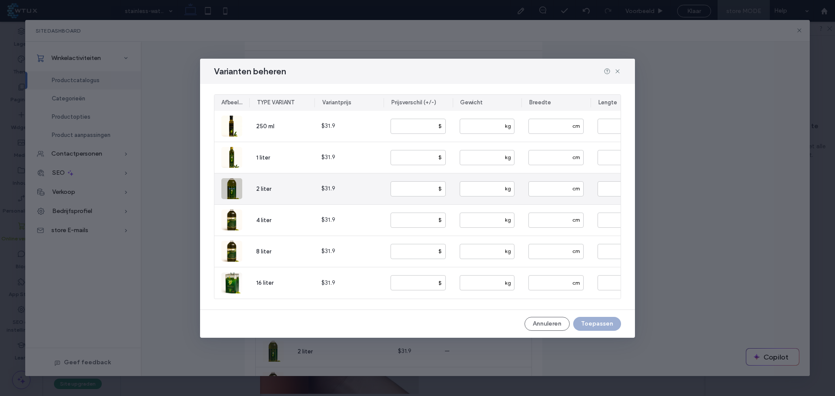
click at [232, 186] on icon "button" at bounding box center [231, 188] width 7 height 7
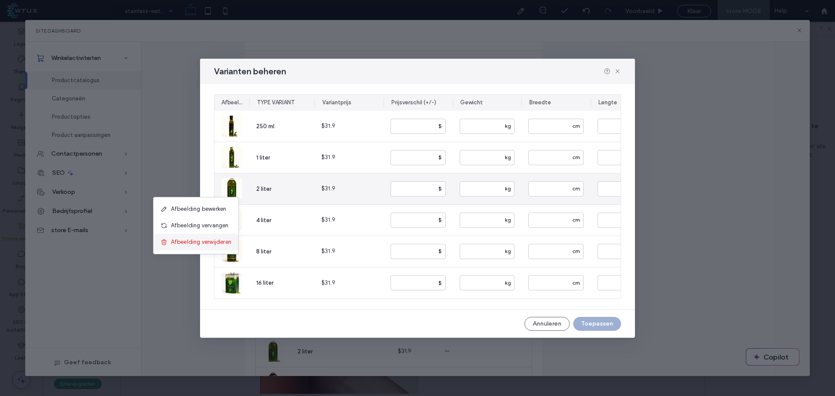
click at [216, 244] on span "Afbeelding verwijderen" at bounding box center [201, 242] width 60 height 9
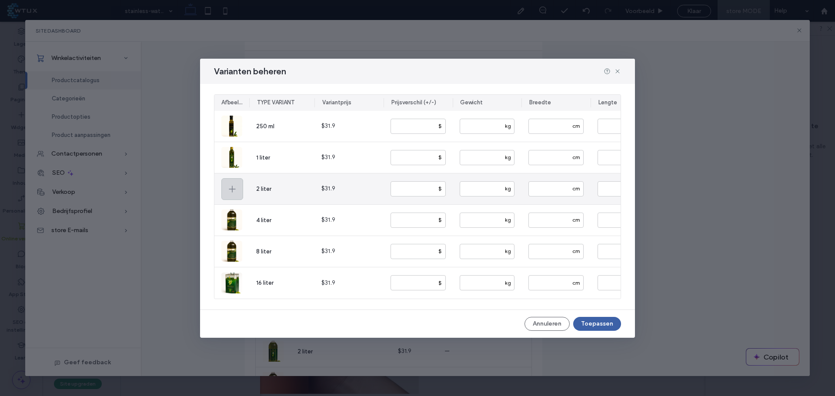
click at [232, 187] on use at bounding box center [232, 189] width 7 height 7
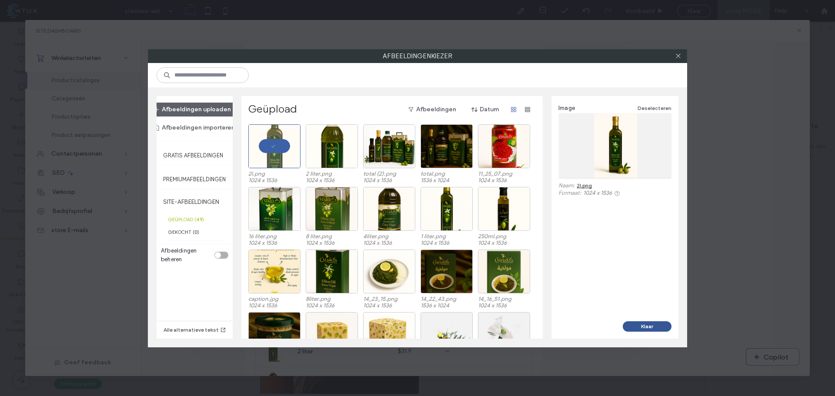
click at [652, 328] on button "Klaar" at bounding box center [647, 326] width 49 height 10
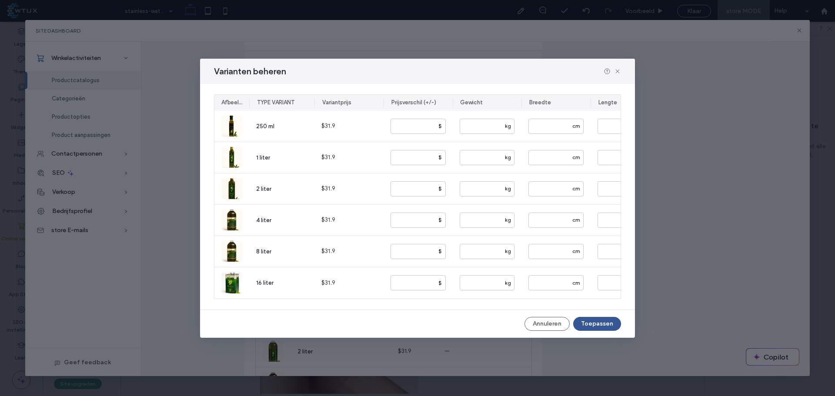
click at [611, 328] on button "Toepassen" at bounding box center [597, 324] width 48 height 14
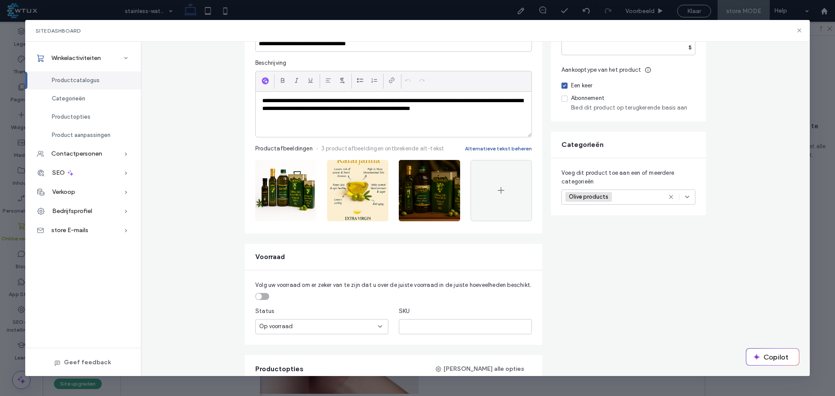
scroll to position [131, 0]
